Goal: Task Accomplishment & Management: Use online tool/utility

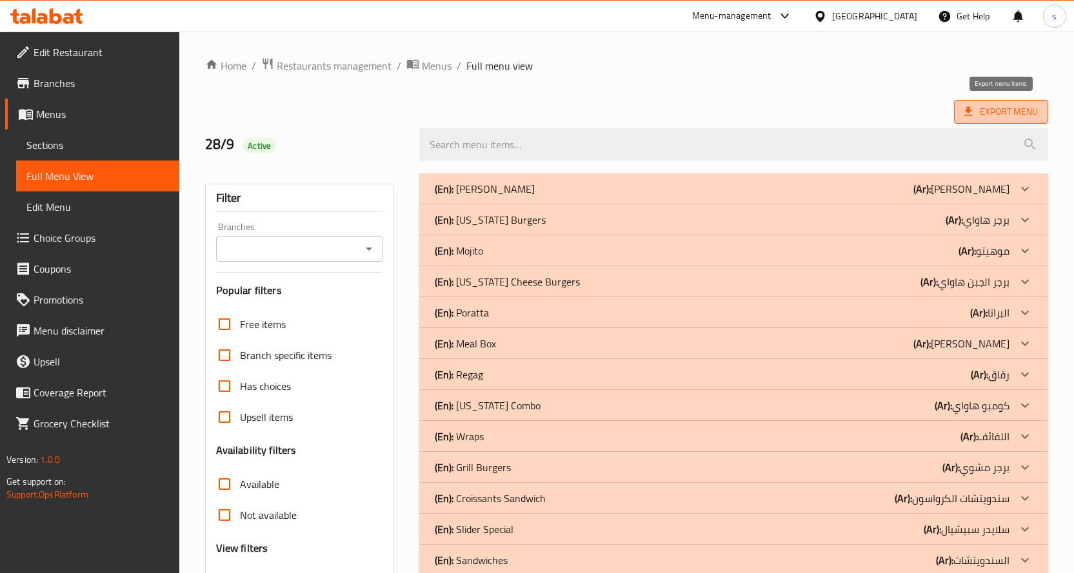
click at [978, 110] on span "Export Menu" at bounding box center [1001, 112] width 74 height 16
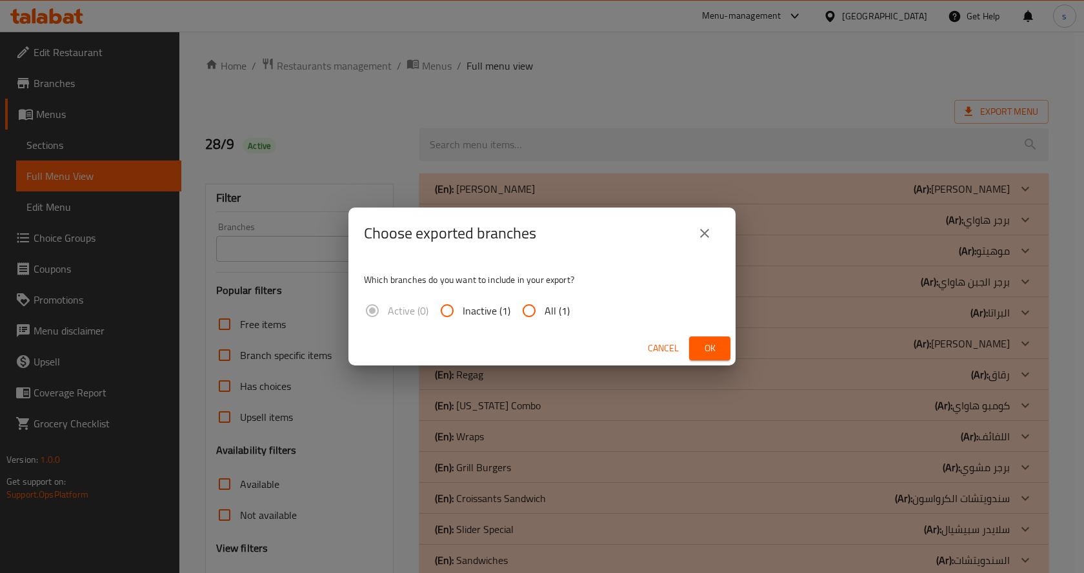
click at [548, 175] on div "Choose exported branches Which branches do you want to include in your export? …" at bounding box center [542, 286] width 1084 height 573
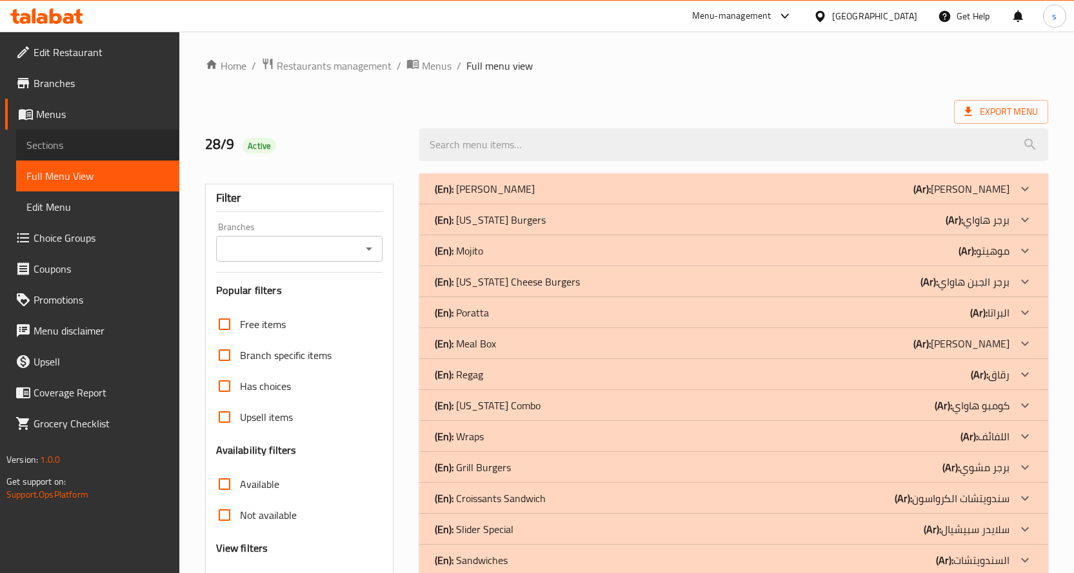
click at [79, 145] on span "Sections" at bounding box center [97, 144] width 143 height 15
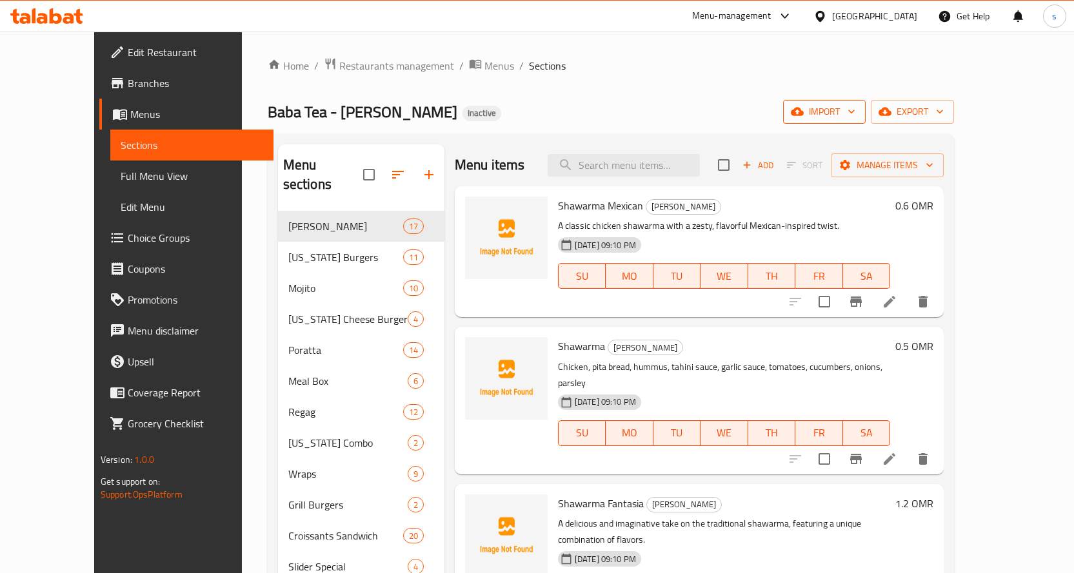
click at [855, 108] on span "import" at bounding box center [824, 112] width 62 height 16
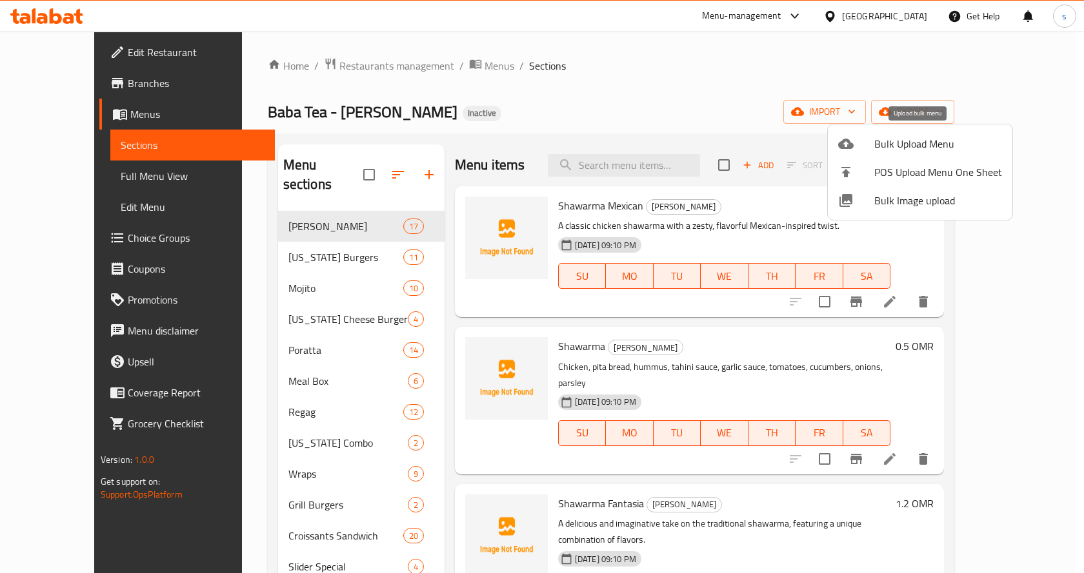
click at [933, 148] on span "Bulk Upload Menu" at bounding box center [938, 143] width 128 height 15
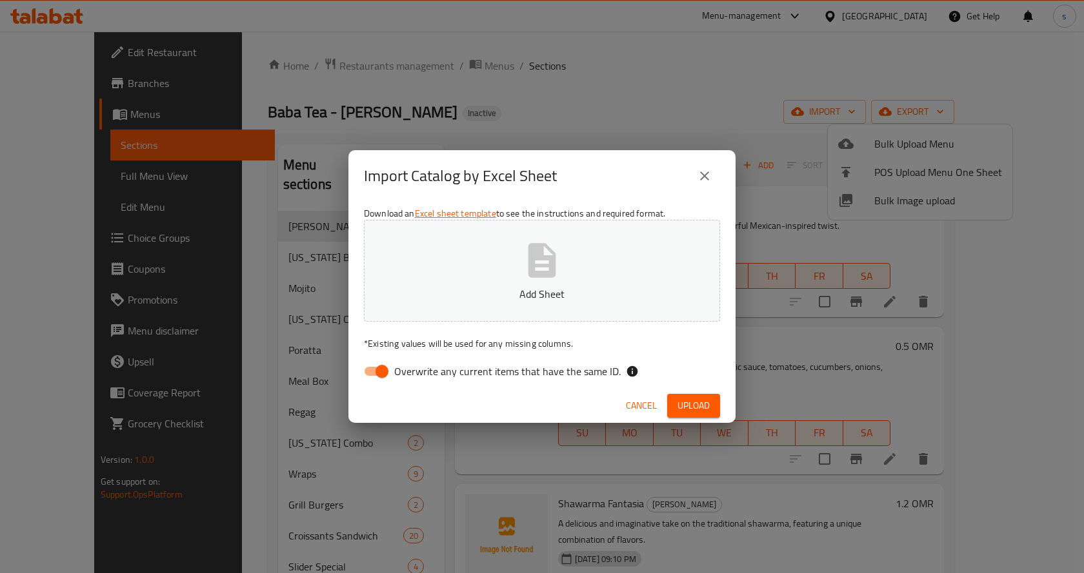
click at [380, 376] on input "Overwrite any current items that have the same ID." at bounding box center [382, 371] width 74 height 25
checkbox input "false"
click at [453, 318] on button "Add Sheet" at bounding box center [542, 271] width 356 height 102
click at [702, 402] on span "Upload" at bounding box center [693, 406] width 32 height 16
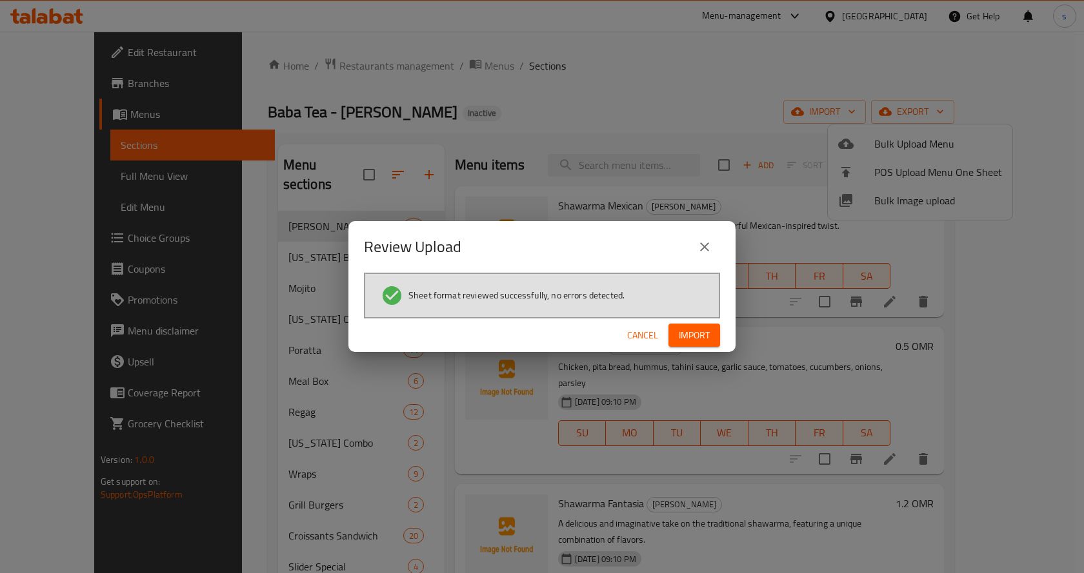
click at [695, 339] on span "Import" at bounding box center [694, 336] width 31 height 16
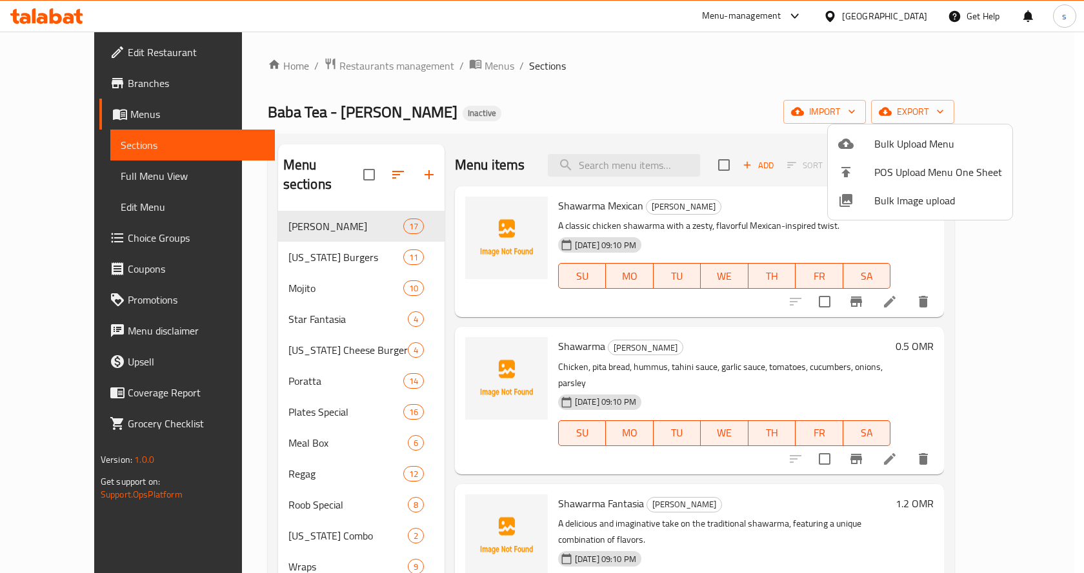
click at [201, 274] on div at bounding box center [542, 286] width 1084 height 573
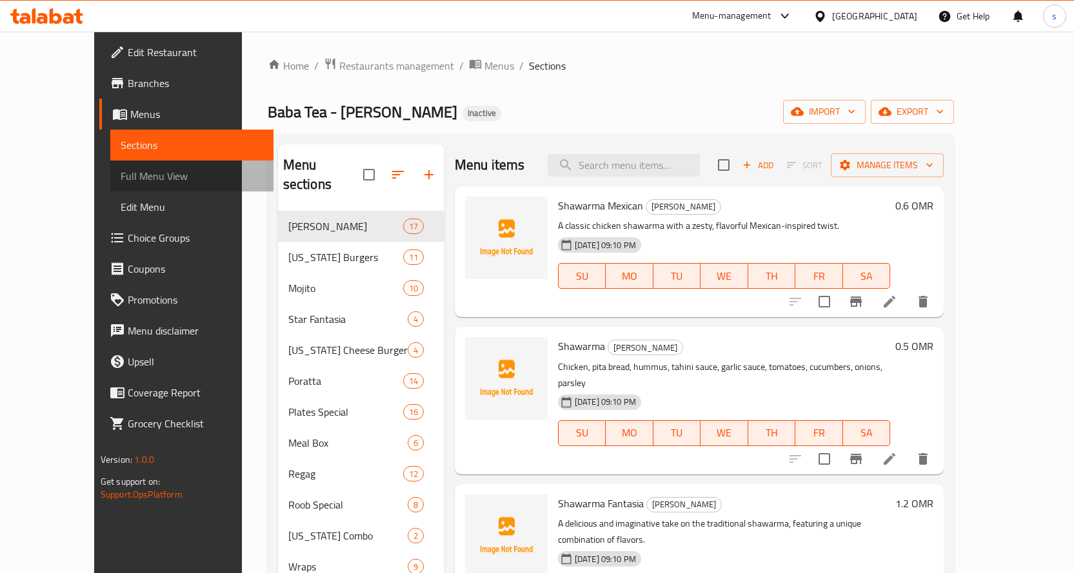
click at [121, 175] on span "Full Menu View" at bounding box center [192, 175] width 143 height 15
click at [121, 181] on span "Full Menu View" at bounding box center [192, 175] width 143 height 15
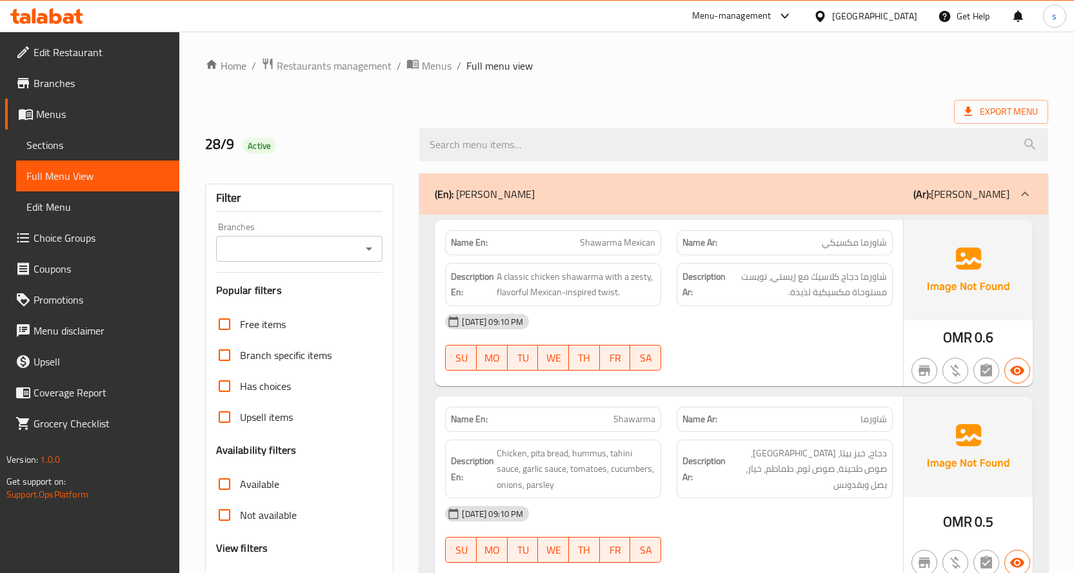
click at [1011, 199] on div at bounding box center [1024, 194] width 31 height 31
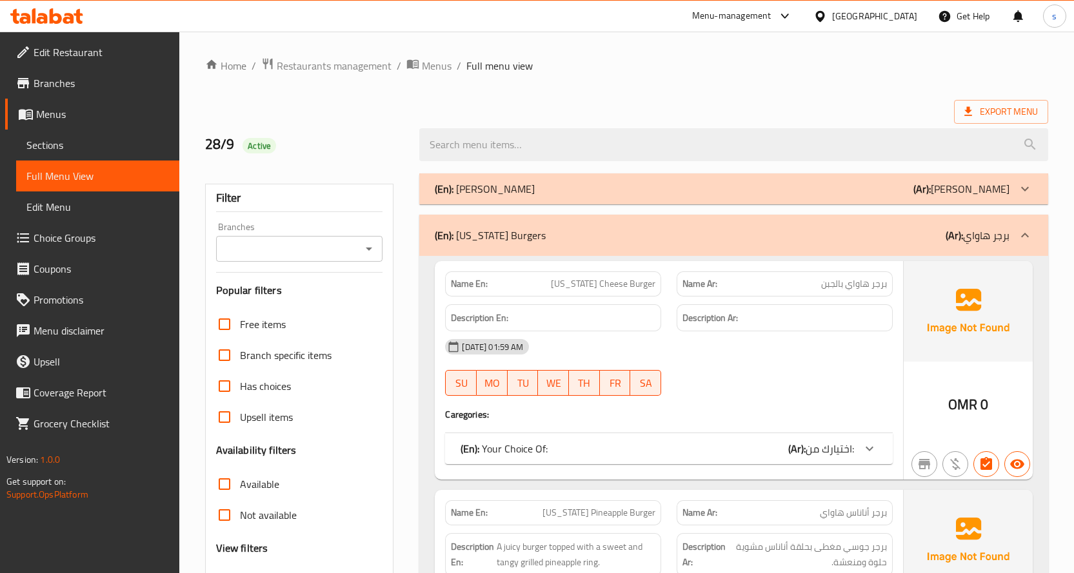
scroll to position [129, 0]
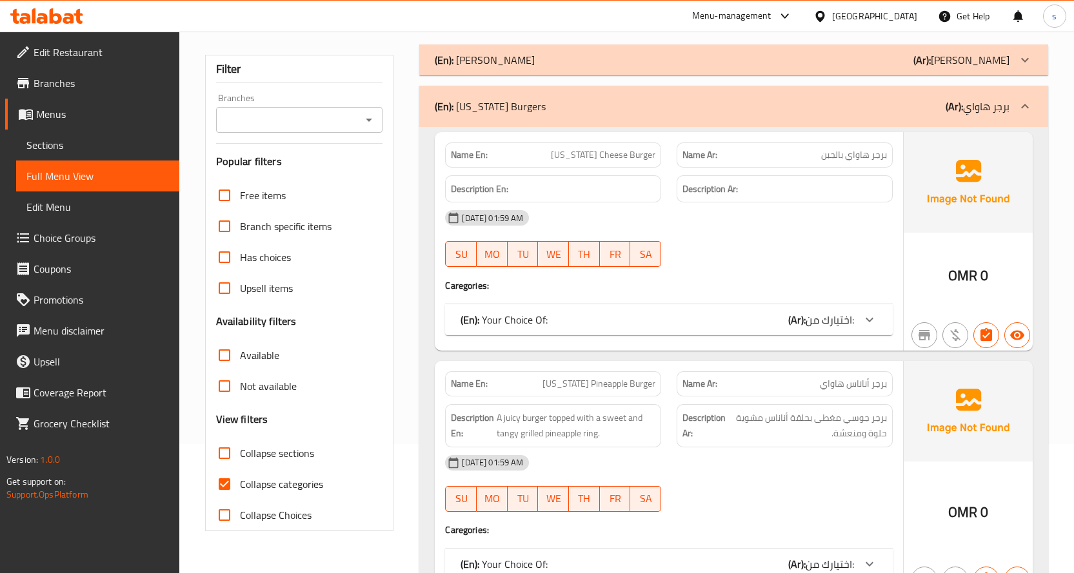
click at [228, 486] on input "Collapse categories" at bounding box center [224, 484] width 31 height 31
checkbox input "false"
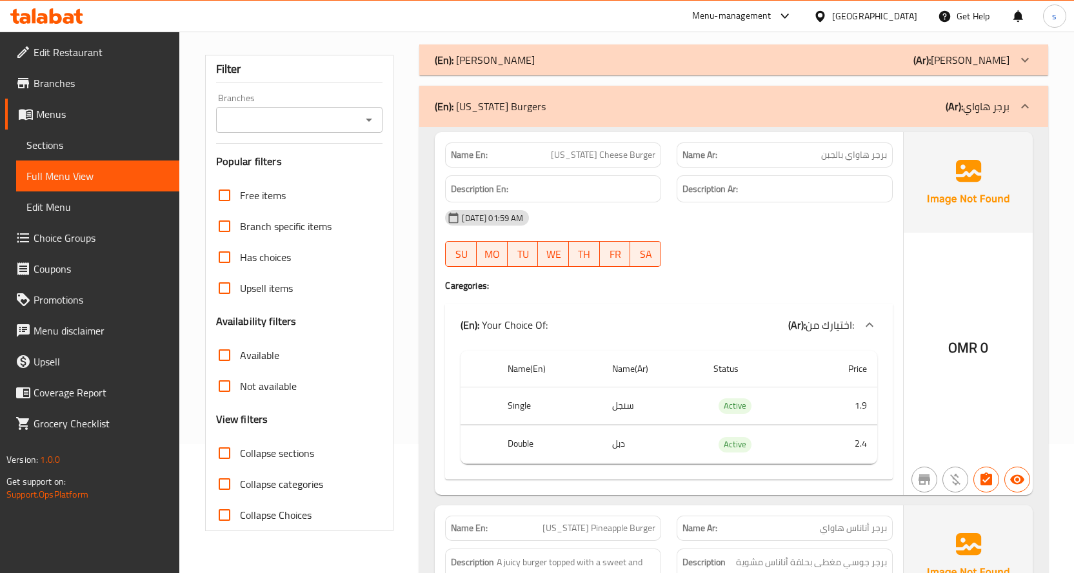
click at [1022, 103] on icon at bounding box center [1024, 106] width 15 height 15
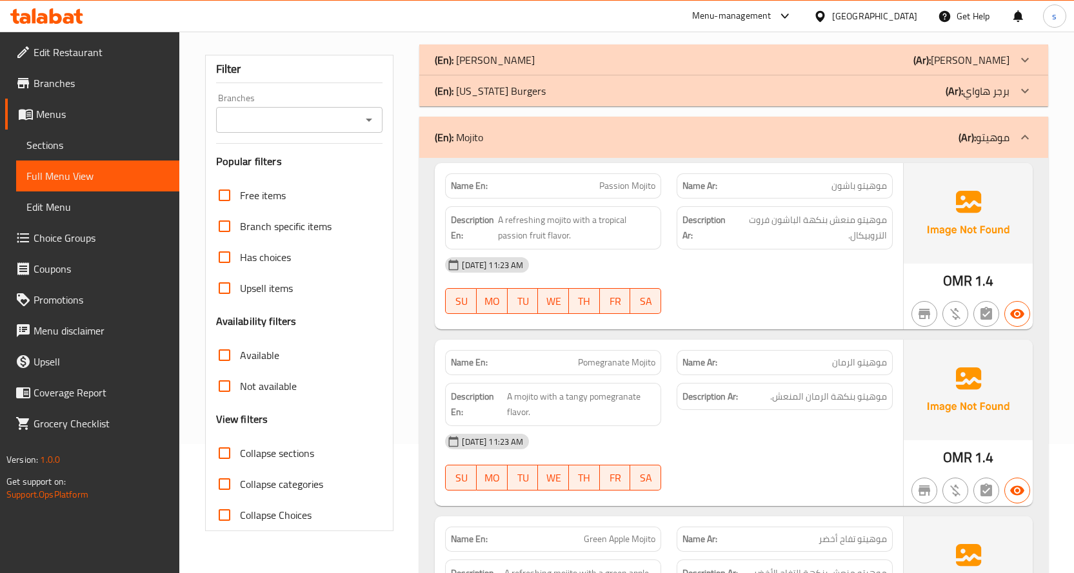
click at [1024, 138] on icon at bounding box center [1024, 137] width 15 height 15
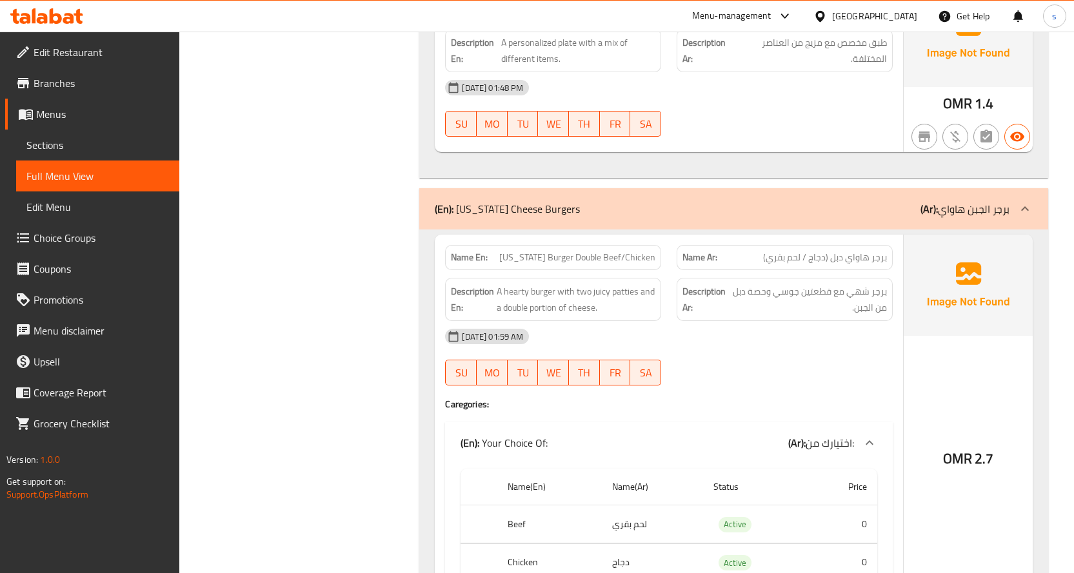
scroll to position [967, 0]
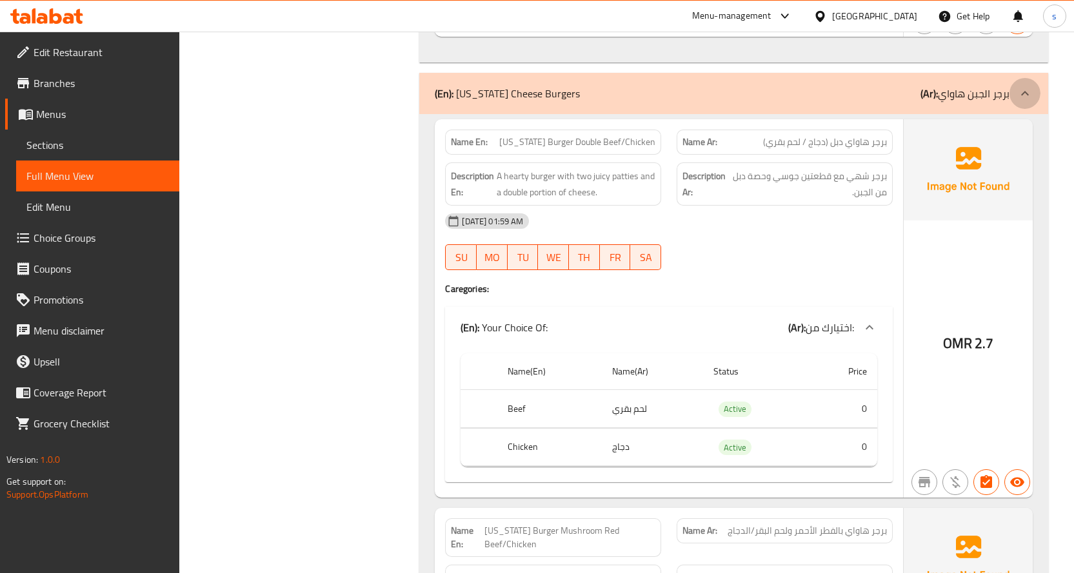
click at [1026, 94] on icon at bounding box center [1024, 93] width 15 height 15
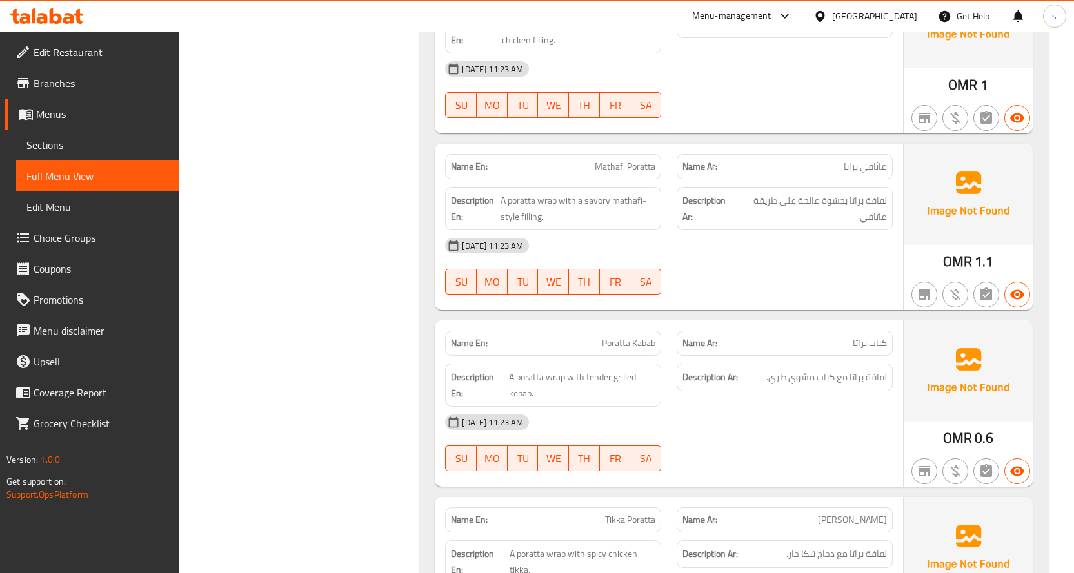
scroll to position [903, 0]
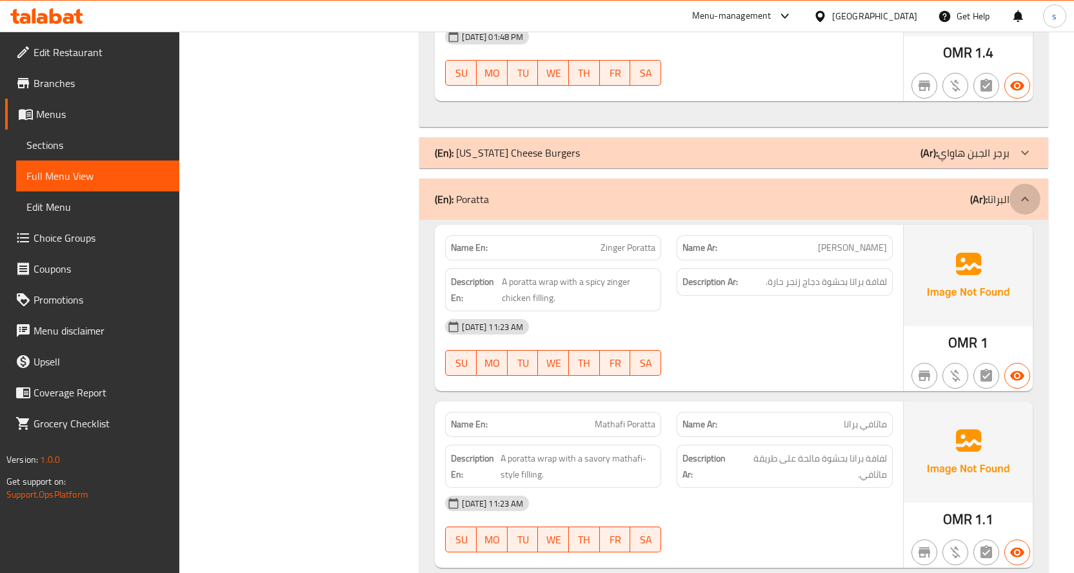
click at [1025, 195] on icon at bounding box center [1024, 199] width 15 height 15
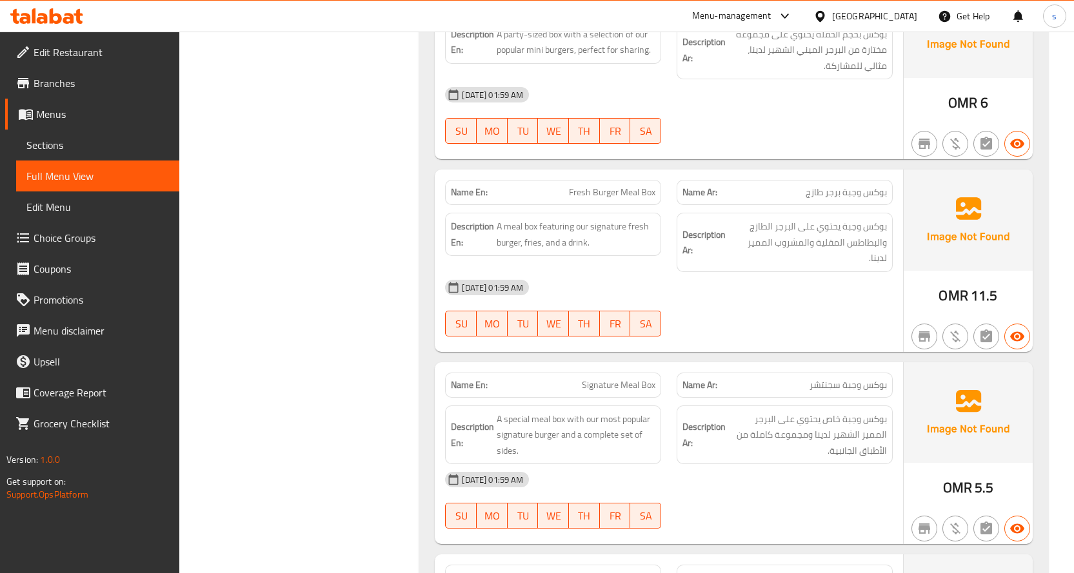
scroll to position [8256, 0]
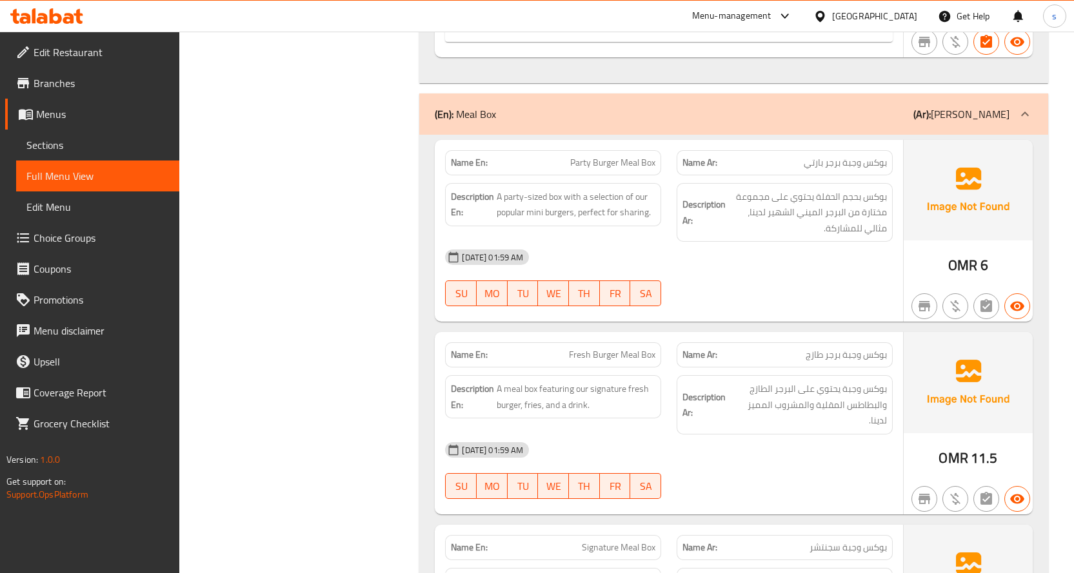
click at [1015, 118] on div at bounding box center [1024, 114] width 31 height 31
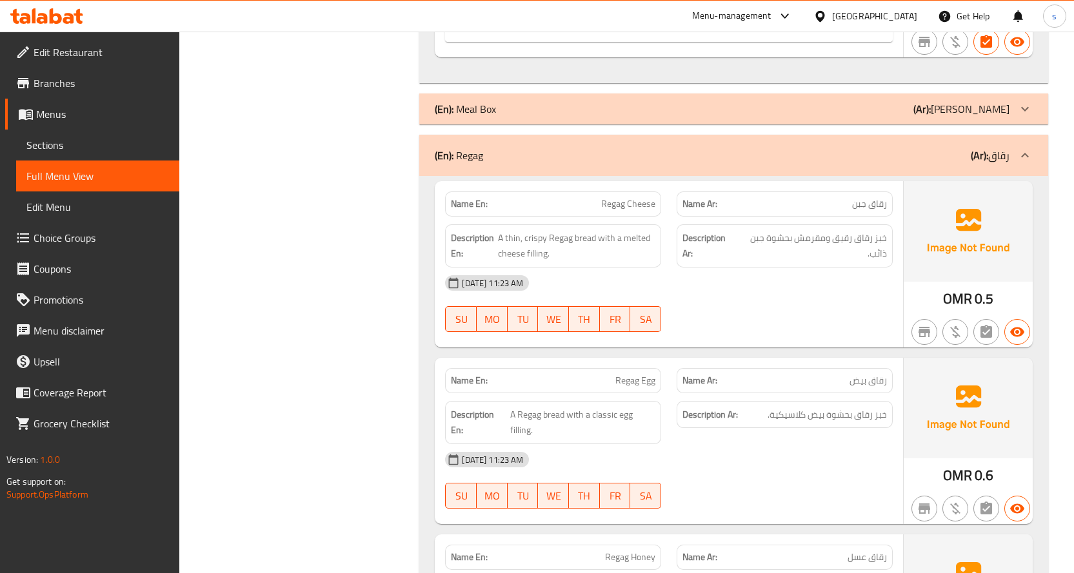
click at [1026, 152] on icon at bounding box center [1024, 155] width 15 height 15
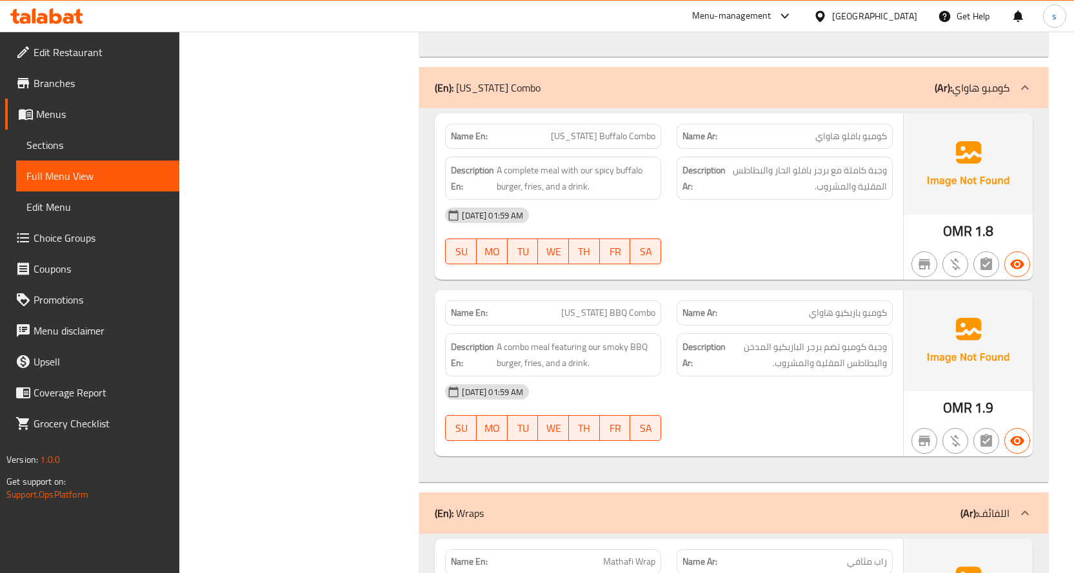
scroll to position [11545, 0]
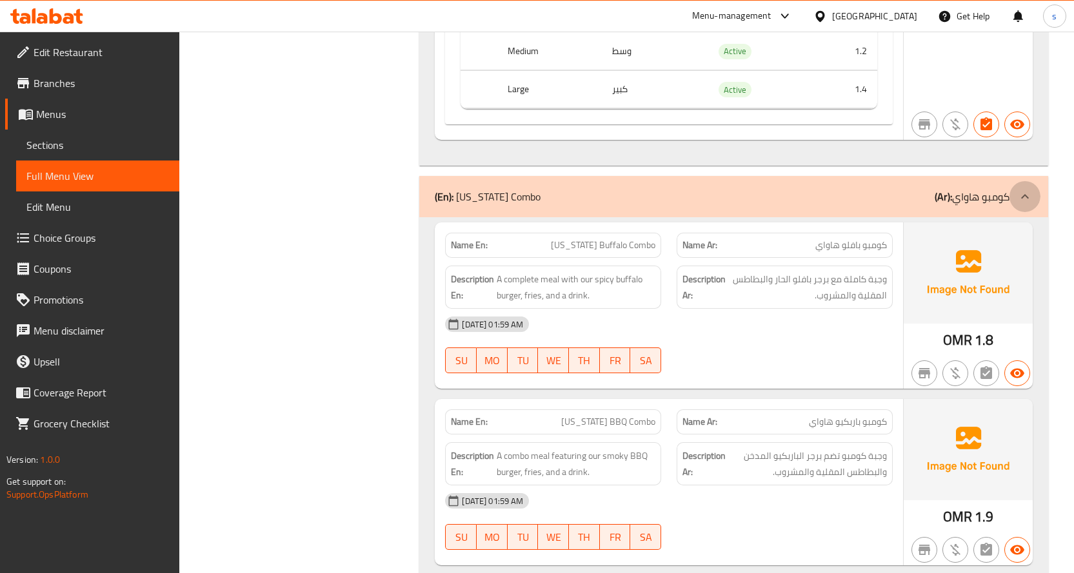
click at [1011, 185] on div at bounding box center [1024, 196] width 31 height 31
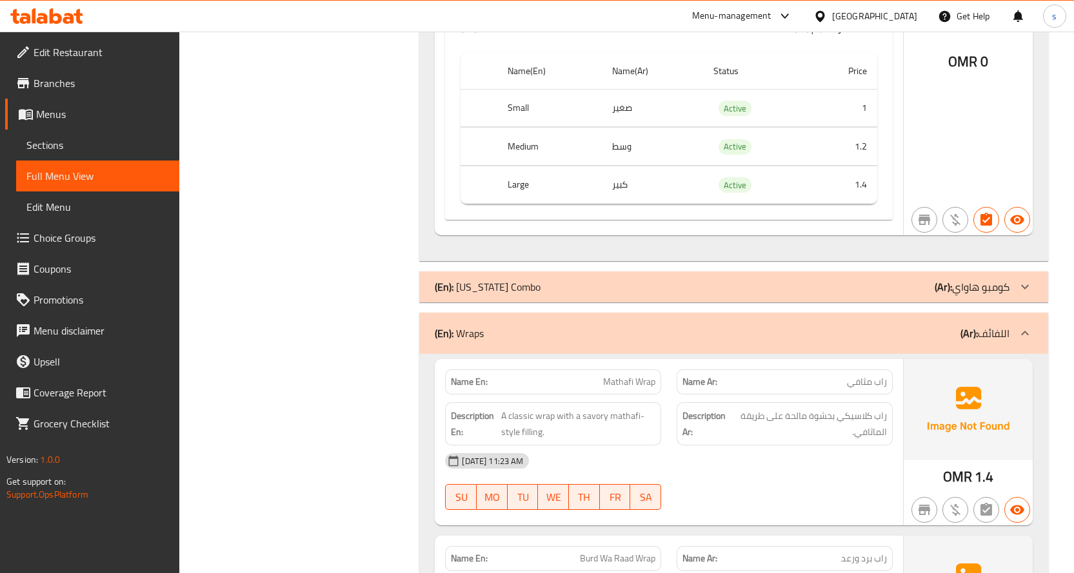
scroll to position [11480, 0]
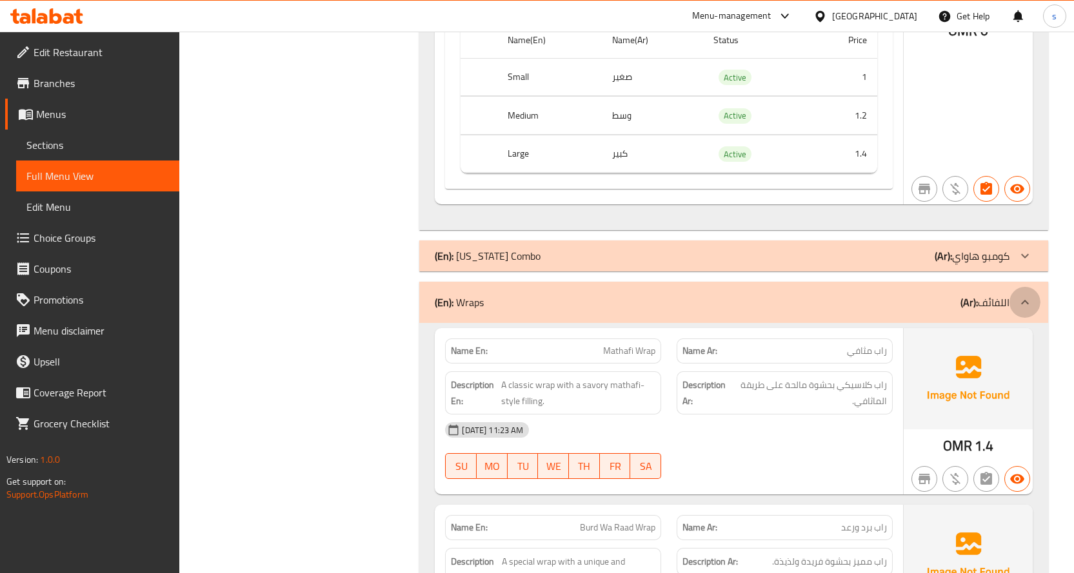
click at [1020, 295] on icon at bounding box center [1024, 302] width 15 height 15
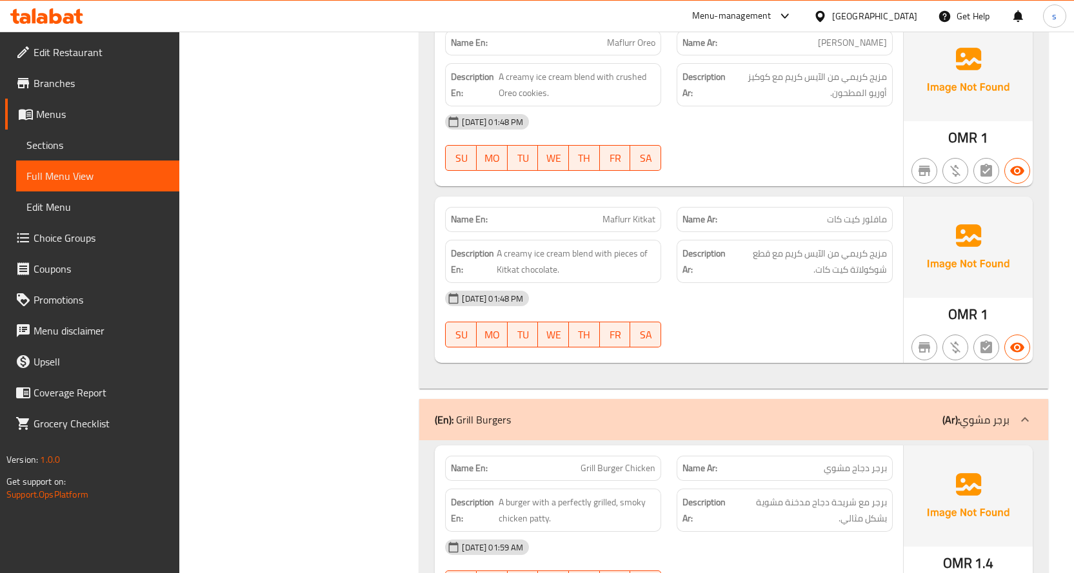
scroll to position [12254, 0]
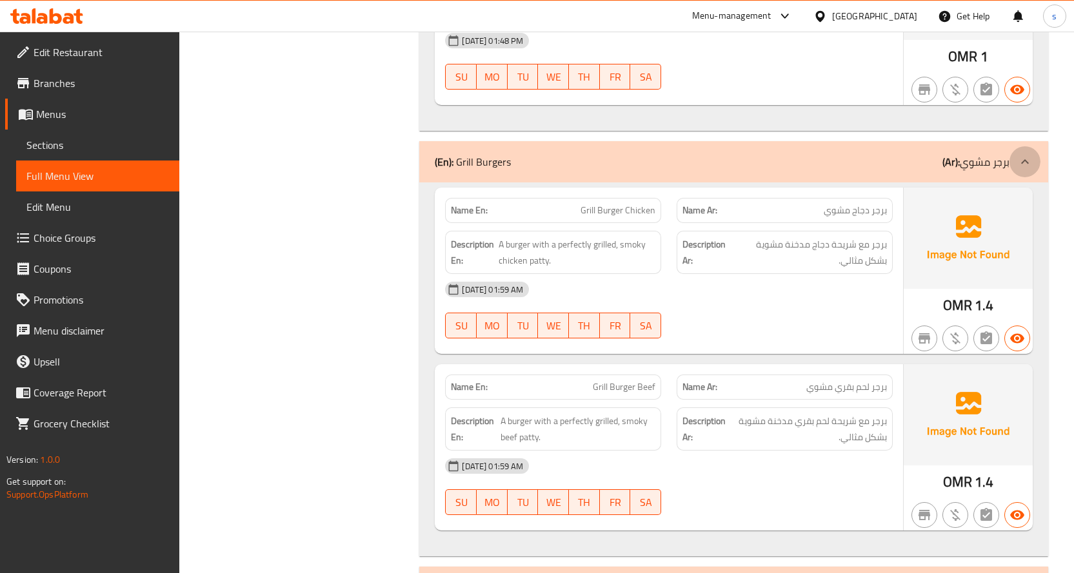
click at [1032, 154] on icon at bounding box center [1024, 161] width 15 height 15
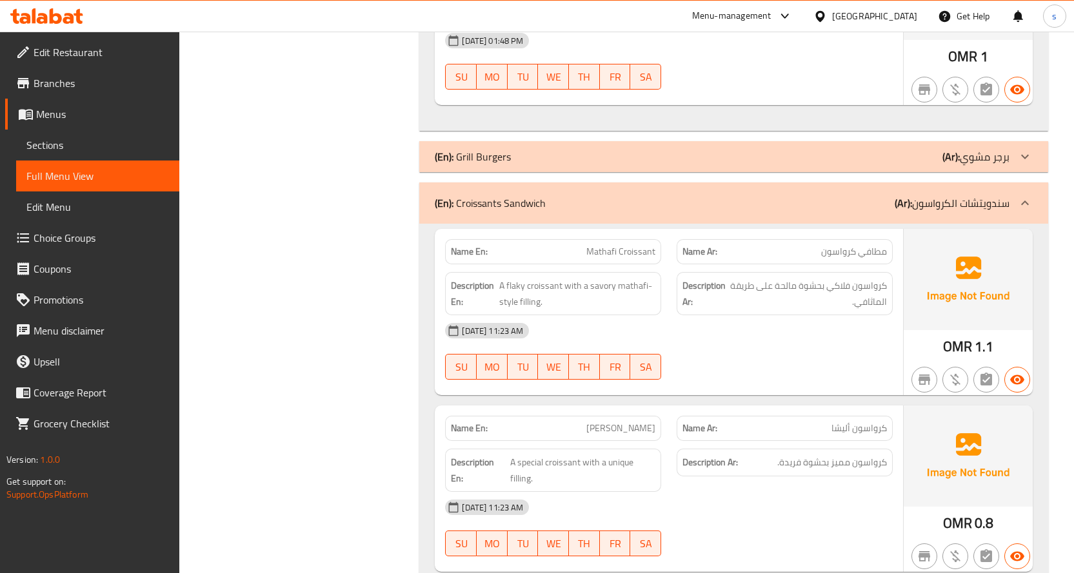
click at [1027, 195] on icon at bounding box center [1024, 202] width 15 height 15
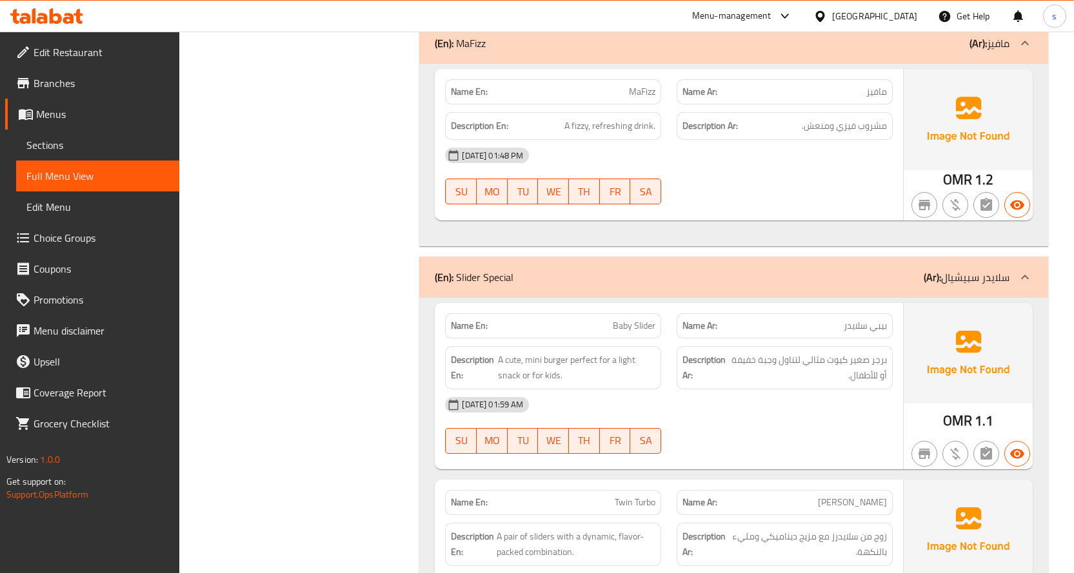
scroll to position [12448, 0]
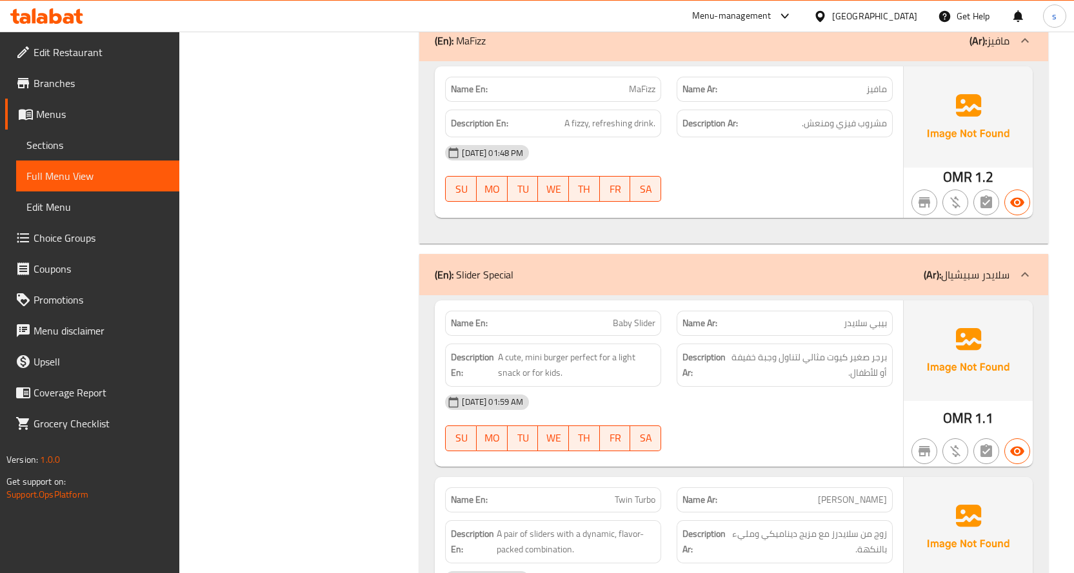
click at [1029, 267] on icon at bounding box center [1024, 274] width 15 height 15
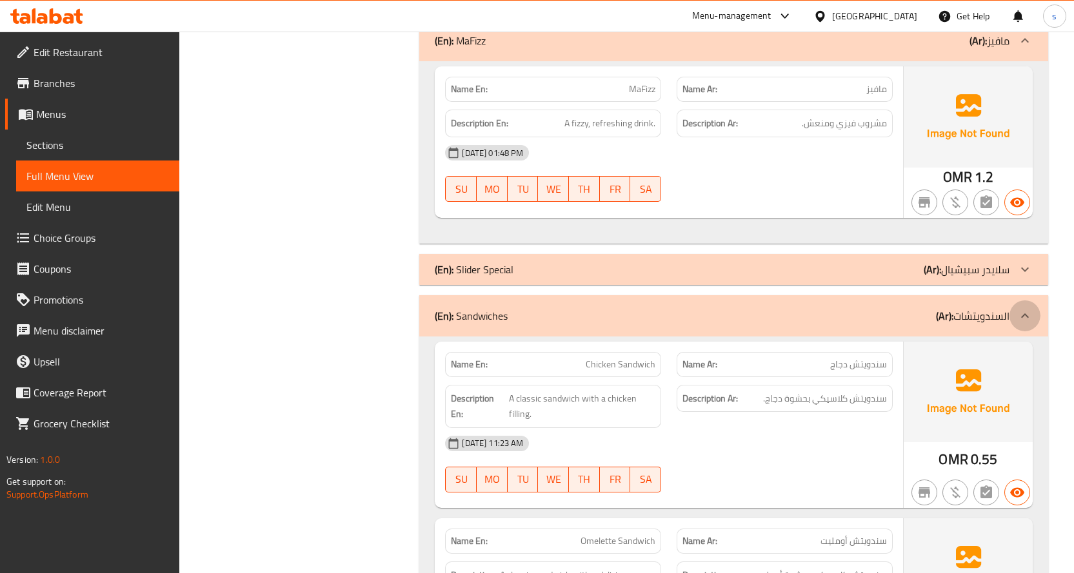
click at [1019, 308] on icon at bounding box center [1024, 315] width 15 height 15
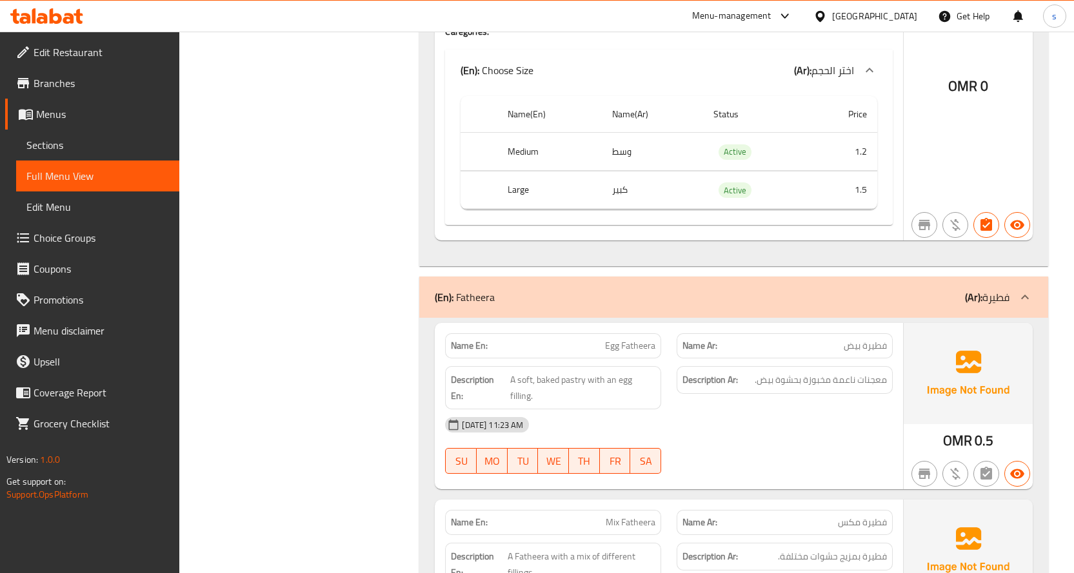
scroll to position [15415, 0]
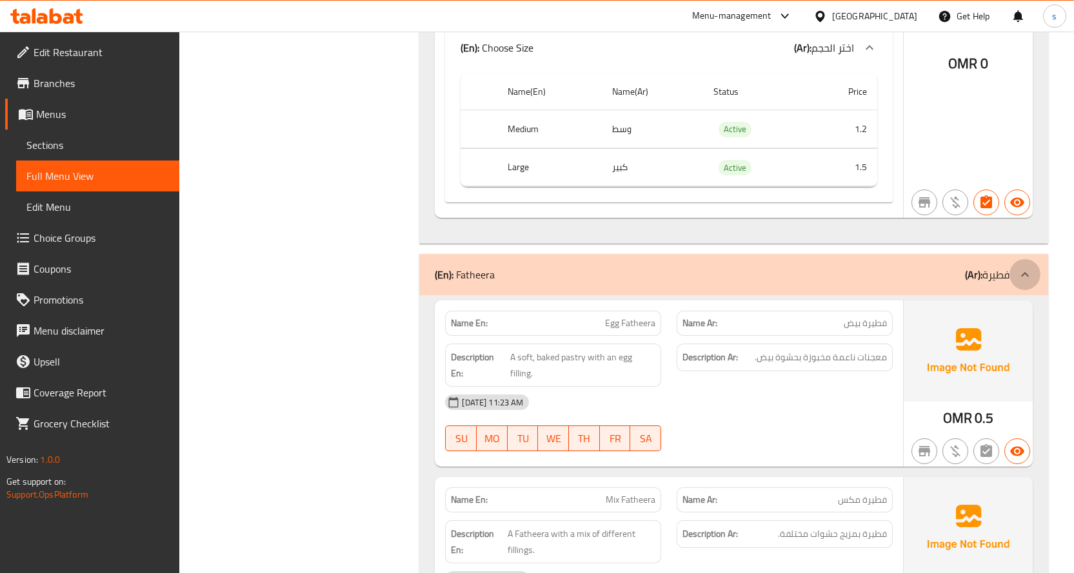
click at [1023, 267] on icon at bounding box center [1024, 274] width 15 height 15
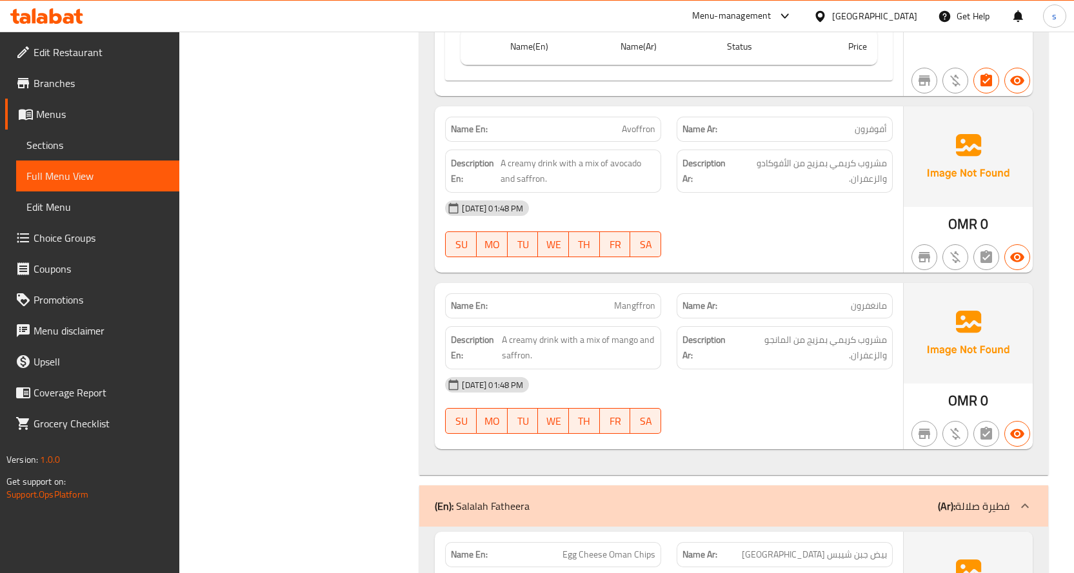
scroll to position [16382, 0]
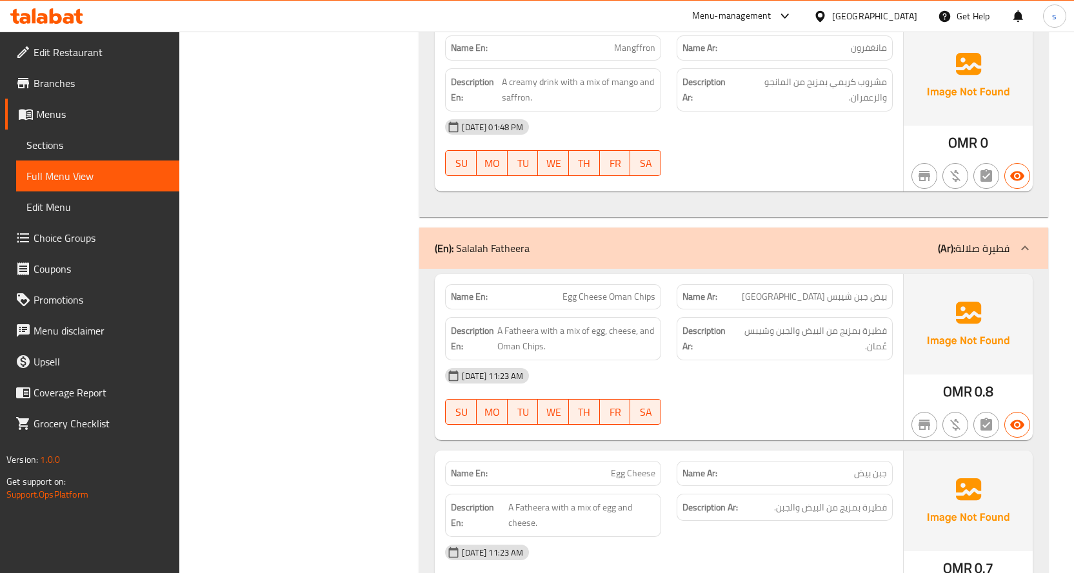
click at [1025, 241] on icon at bounding box center [1024, 248] width 15 height 15
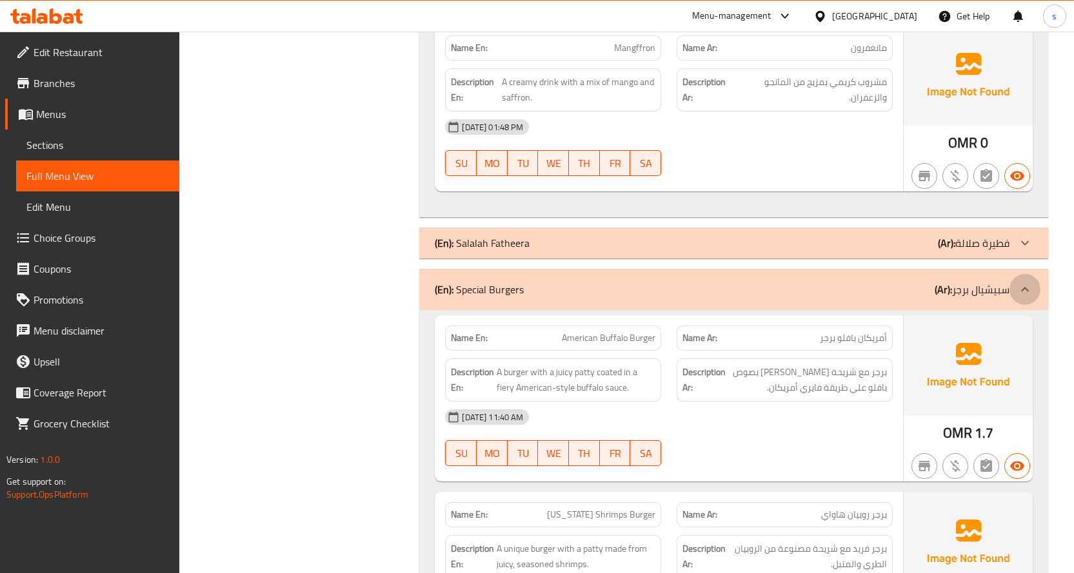
click at [1018, 282] on icon at bounding box center [1024, 289] width 15 height 15
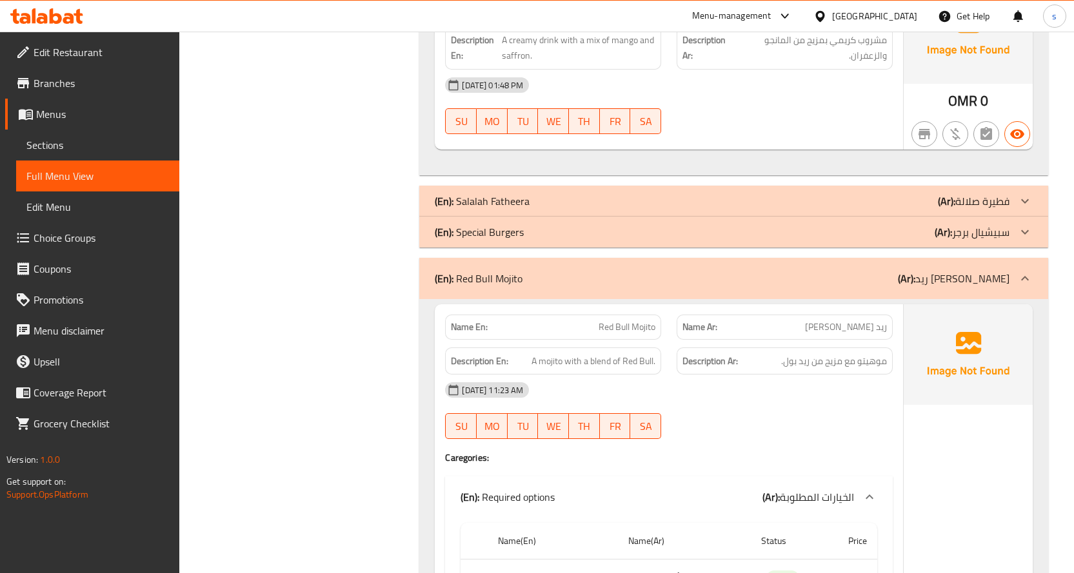
scroll to position [16447, 0]
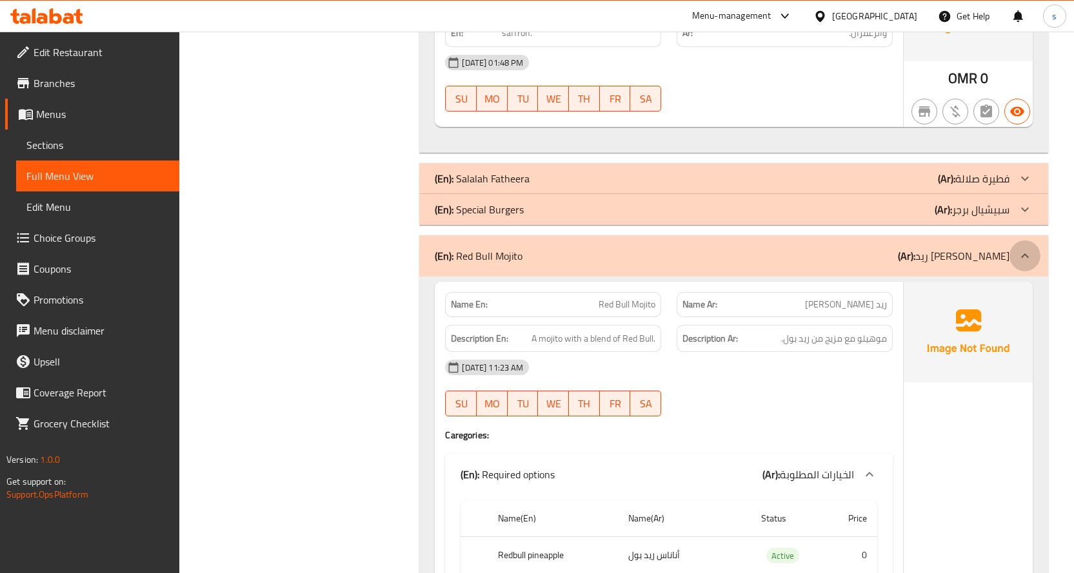
click at [1026, 248] on icon at bounding box center [1024, 255] width 15 height 15
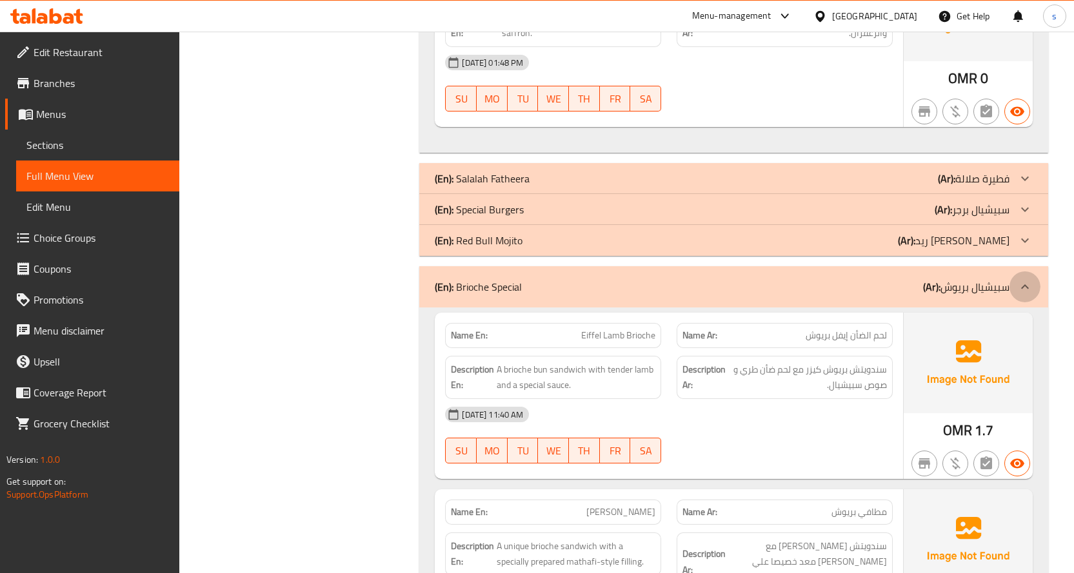
click at [1034, 272] on div at bounding box center [1024, 287] width 31 height 31
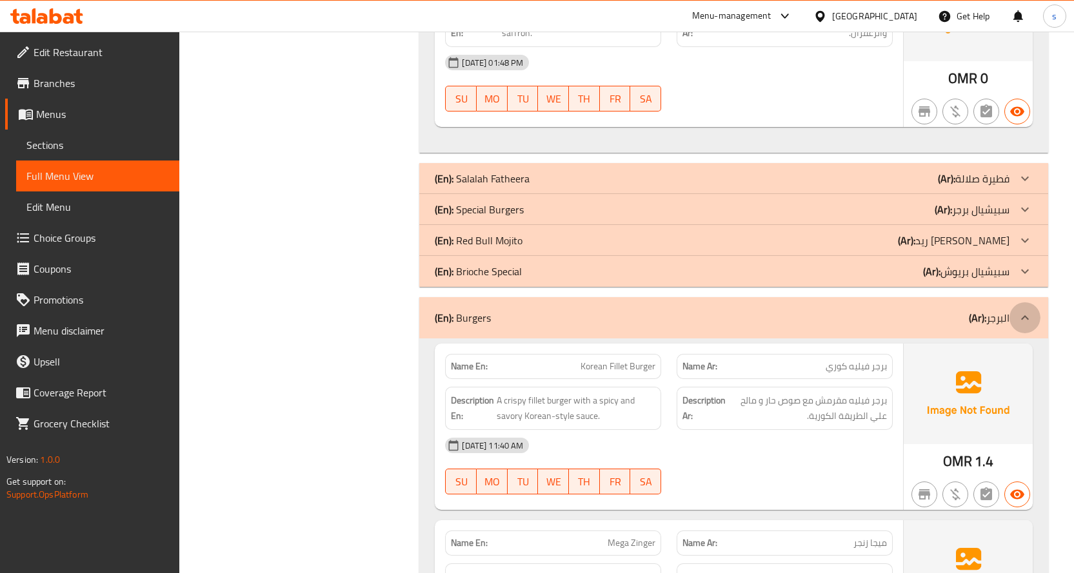
click at [1030, 310] on div at bounding box center [1024, 317] width 31 height 31
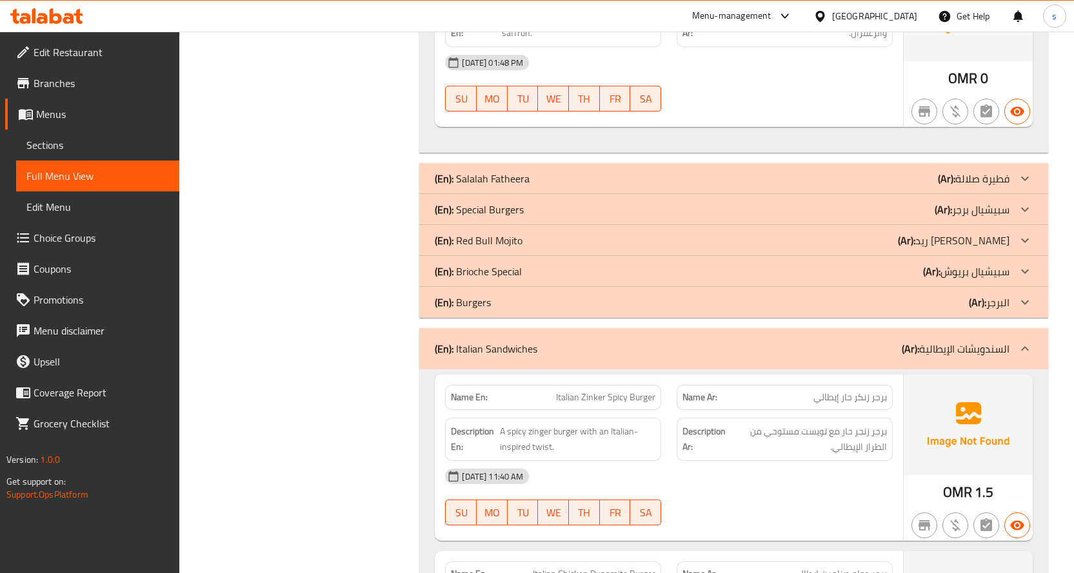
click at [1029, 341] on icon at bounding box center [1024, 348] width 15 height 15
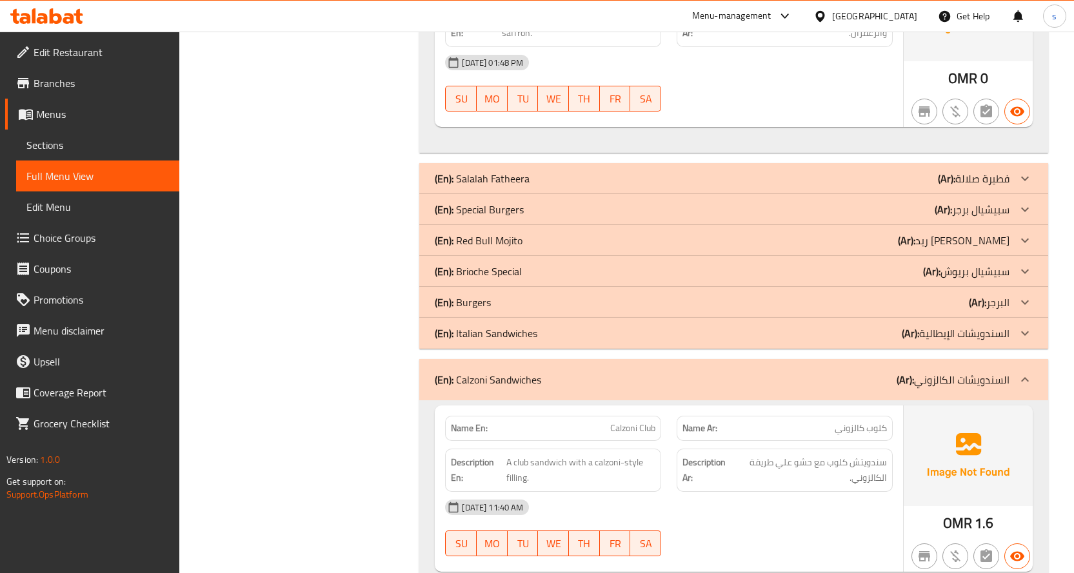
scroll to position [16576, 0]
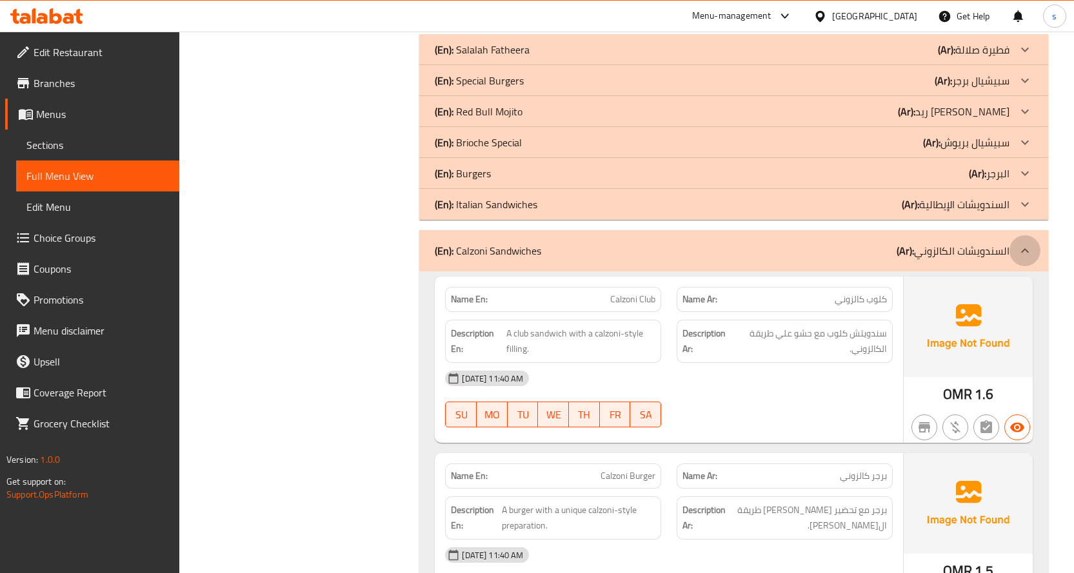
click at [1030, 243] on icon at bounding box center [1024, 250] width 15 height 15
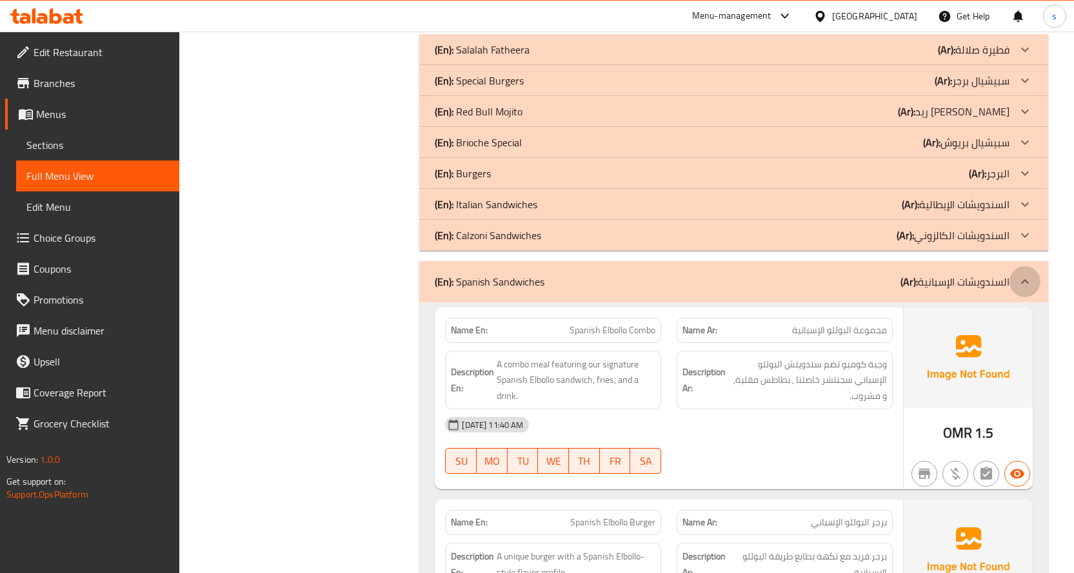
click at [1028, 274] on icon at bounding box center [1024, 281] width 15 height 15
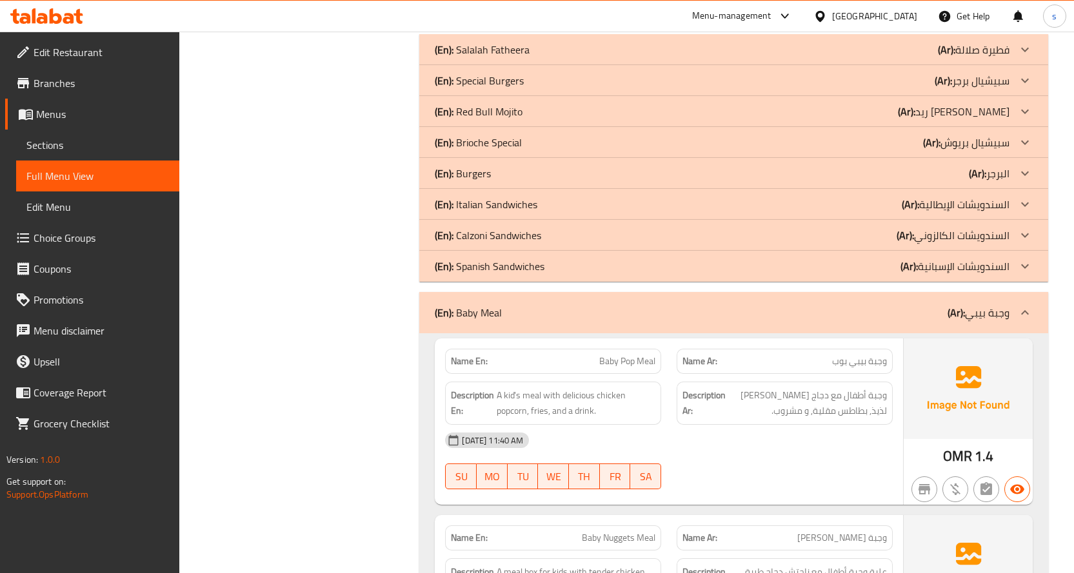
click at [1028, 305] on icon at bounding box center [1024, 312] width 15 height 15
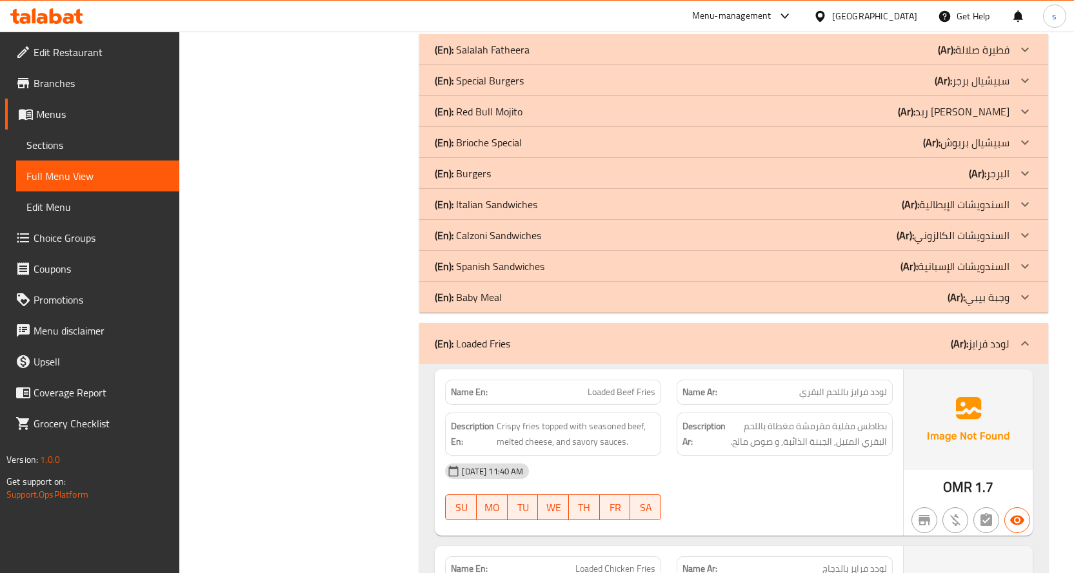
click at [1028, 336] on icon at bounding box center [1024, 343] width 15 height 15
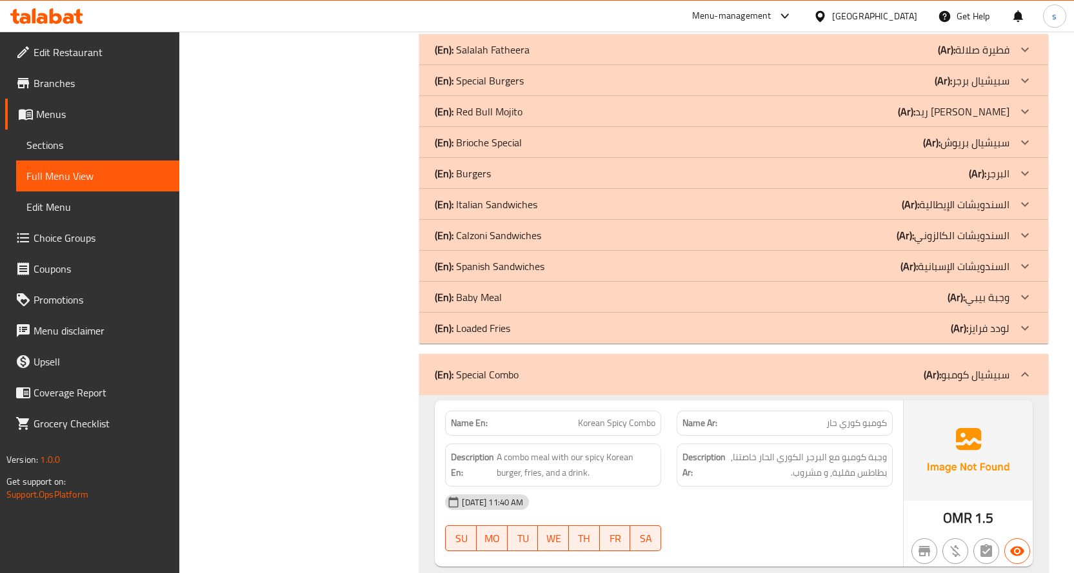
scroll to position [16640, 0]
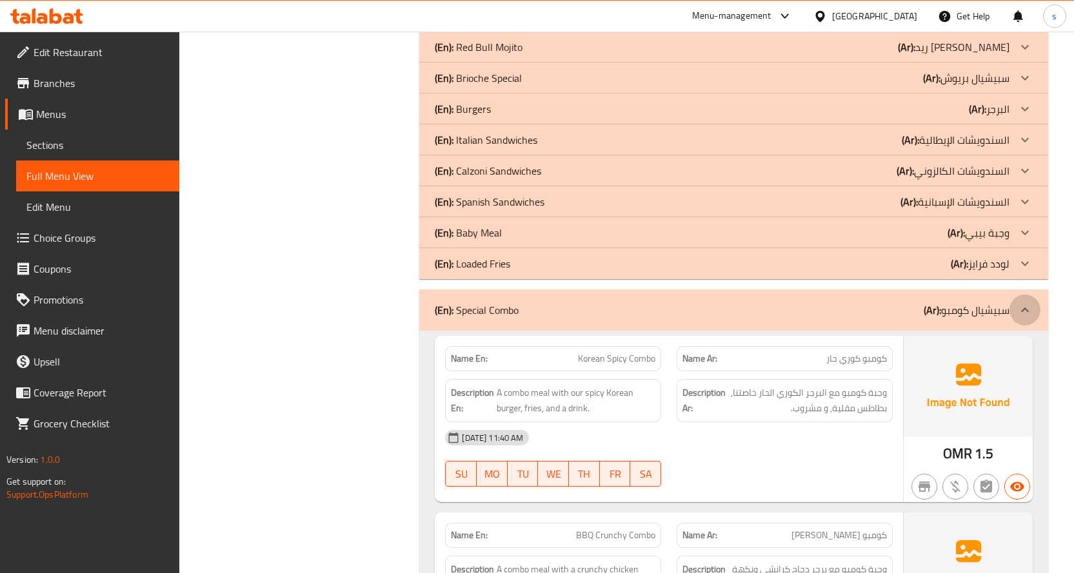
click at [1024, 302] on icon at bounding box center [1024, 309] width 15 height 15
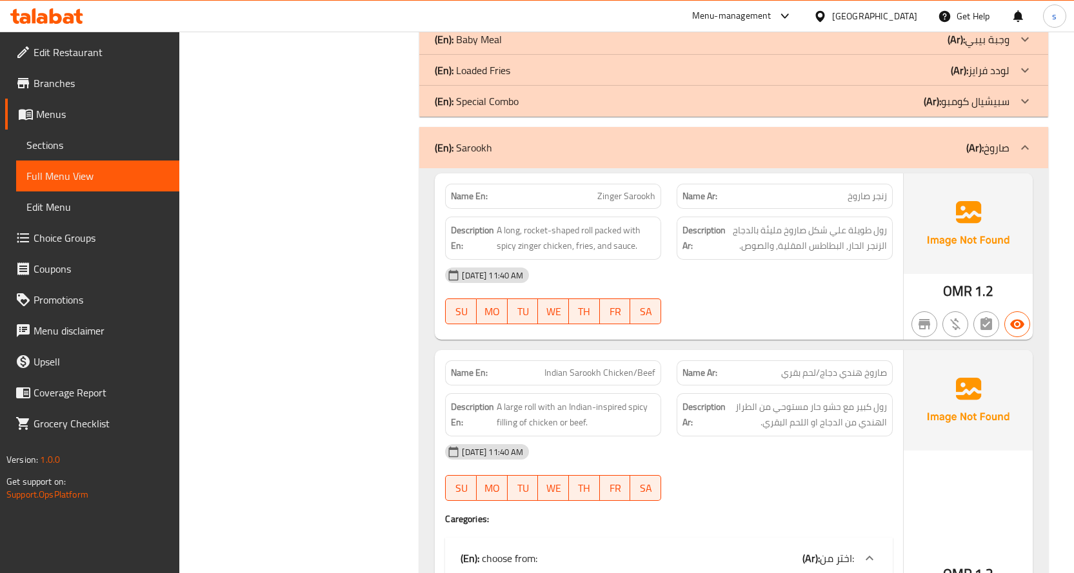
scroll to position [16769, 0]
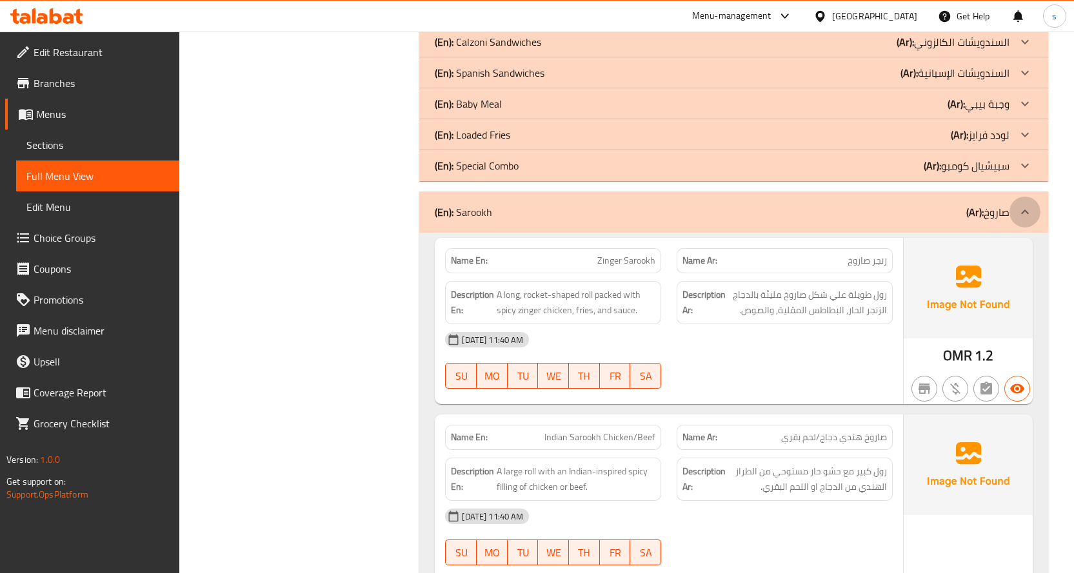
click at [1029, 204] on icon at bounding box center [1024, 211] width 15 height 15
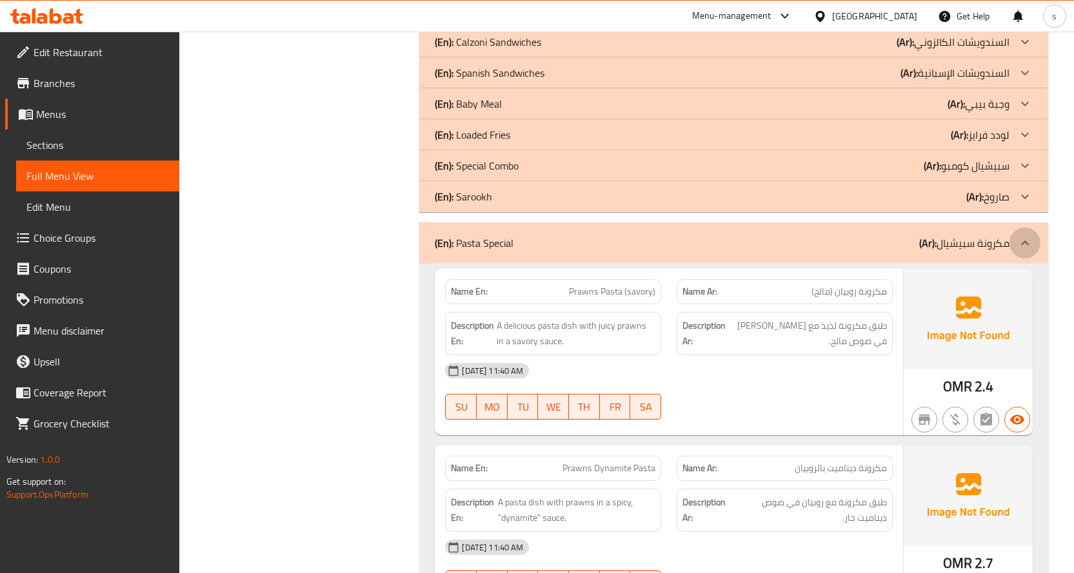
click at [1030, 235] on icon at bounding box center [1024, 242] width 15 height 15
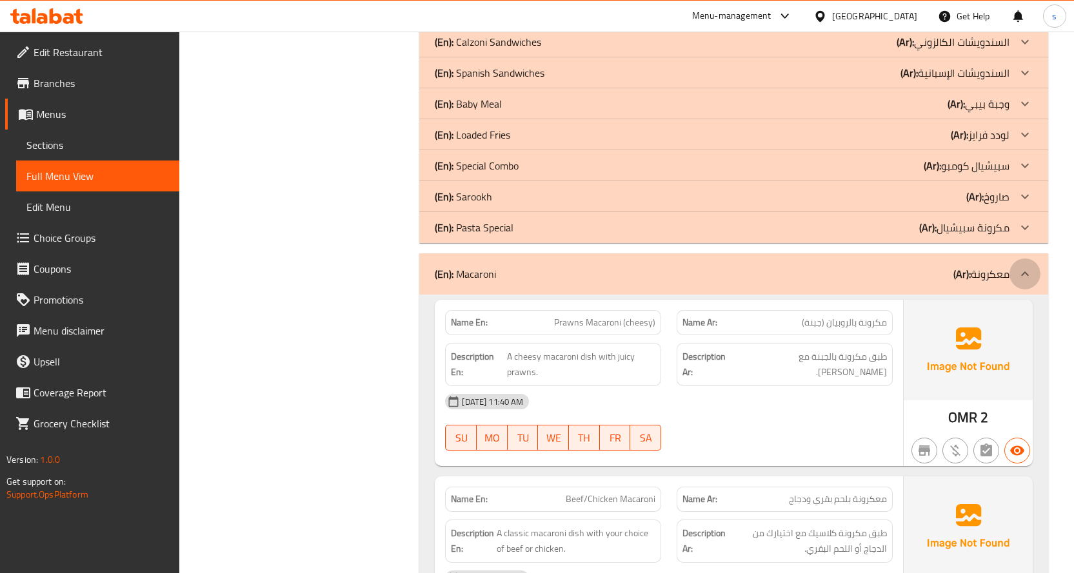
click at [1015, 259] on div at bounding box center [1024, 274] width 31 height 31
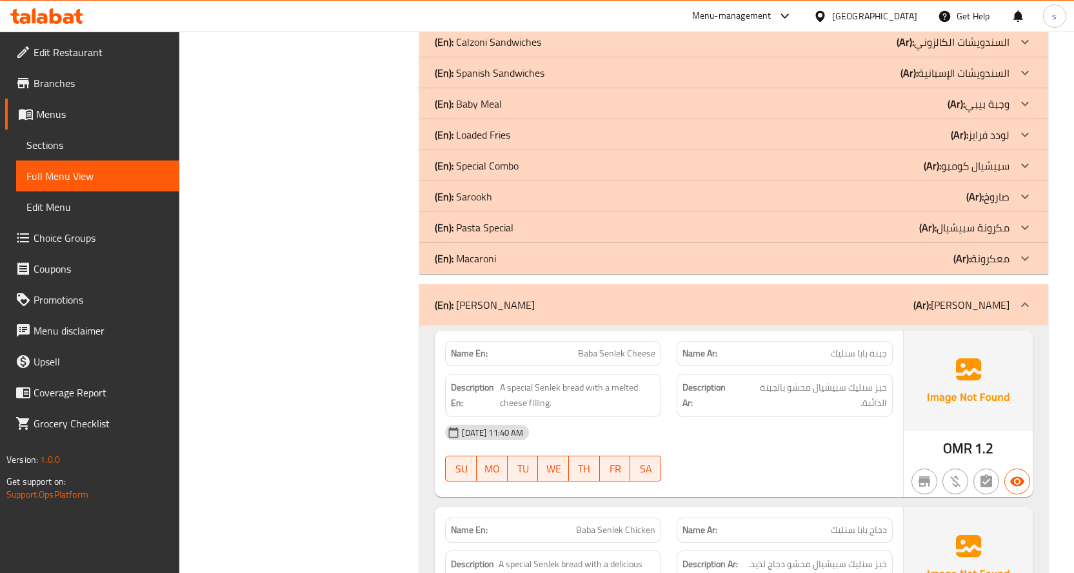
click at [1022, 302] on icon at bounding box center [1025, 304] width 8 height 5
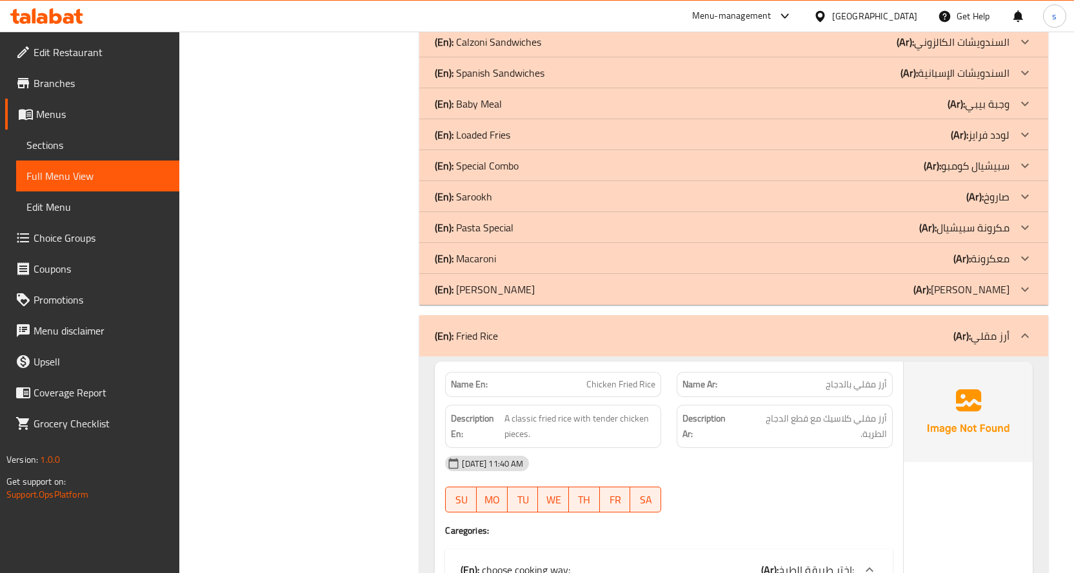
click at [1030, 328] on div at bounding box center [1024, 336] width 31 height 31
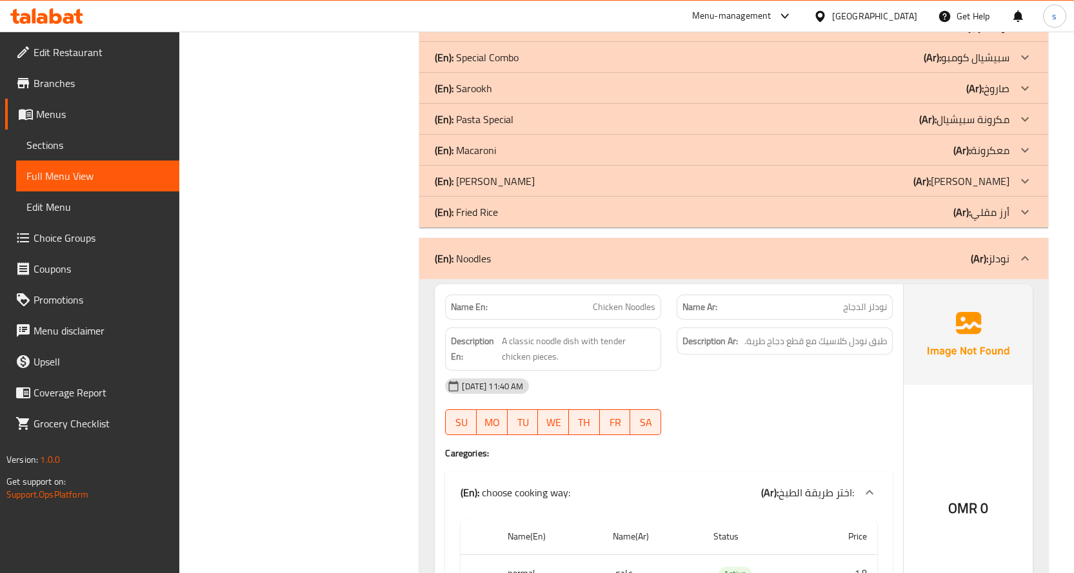
scroll to position [16898, 0]
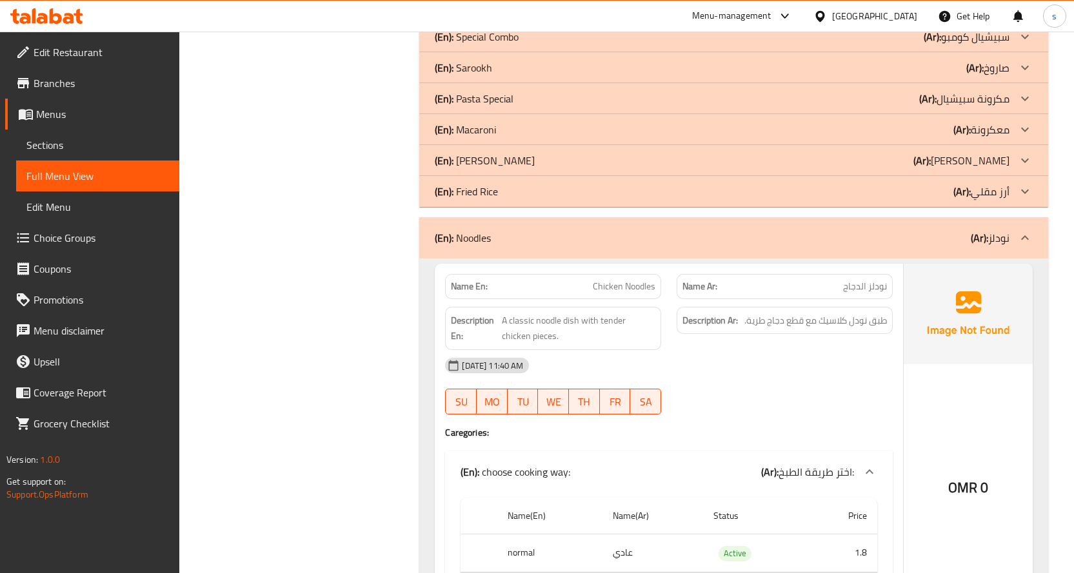
click at [1018, 230] on icon at bounding box center [1024, 237] width 15 height 15
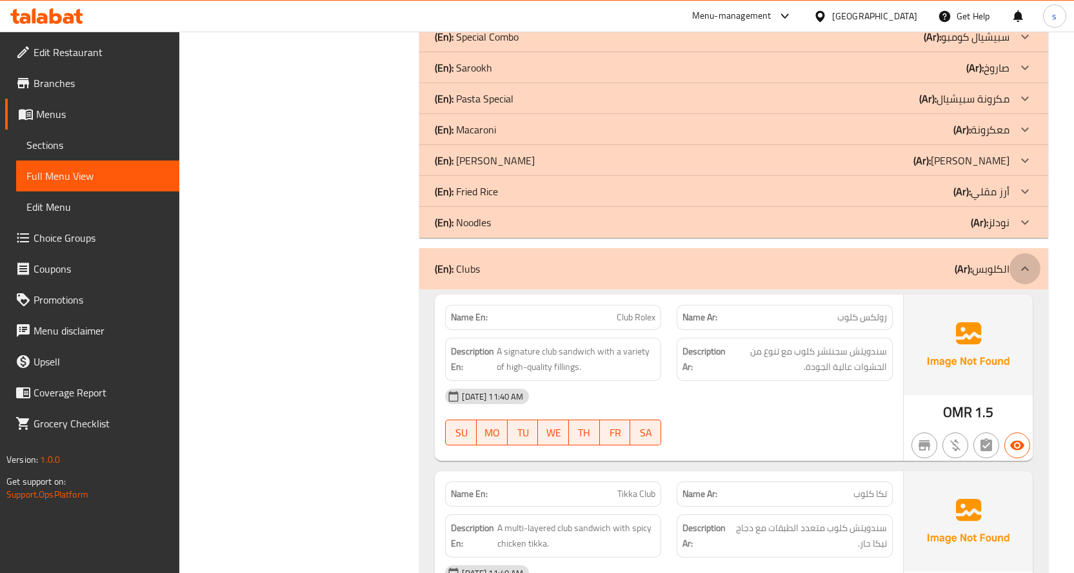
click at [1025, 261] on icon at bounding box center [1024, 268] width 15 height 15
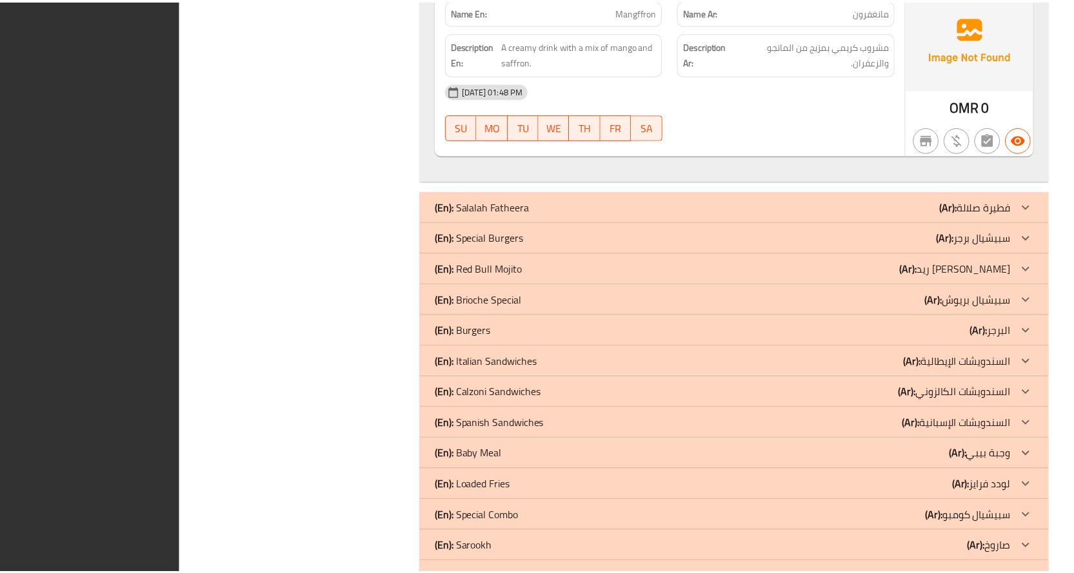
scroll to position [16603, 0]
